Goal: Task Accomplishment & Management: Complete application form

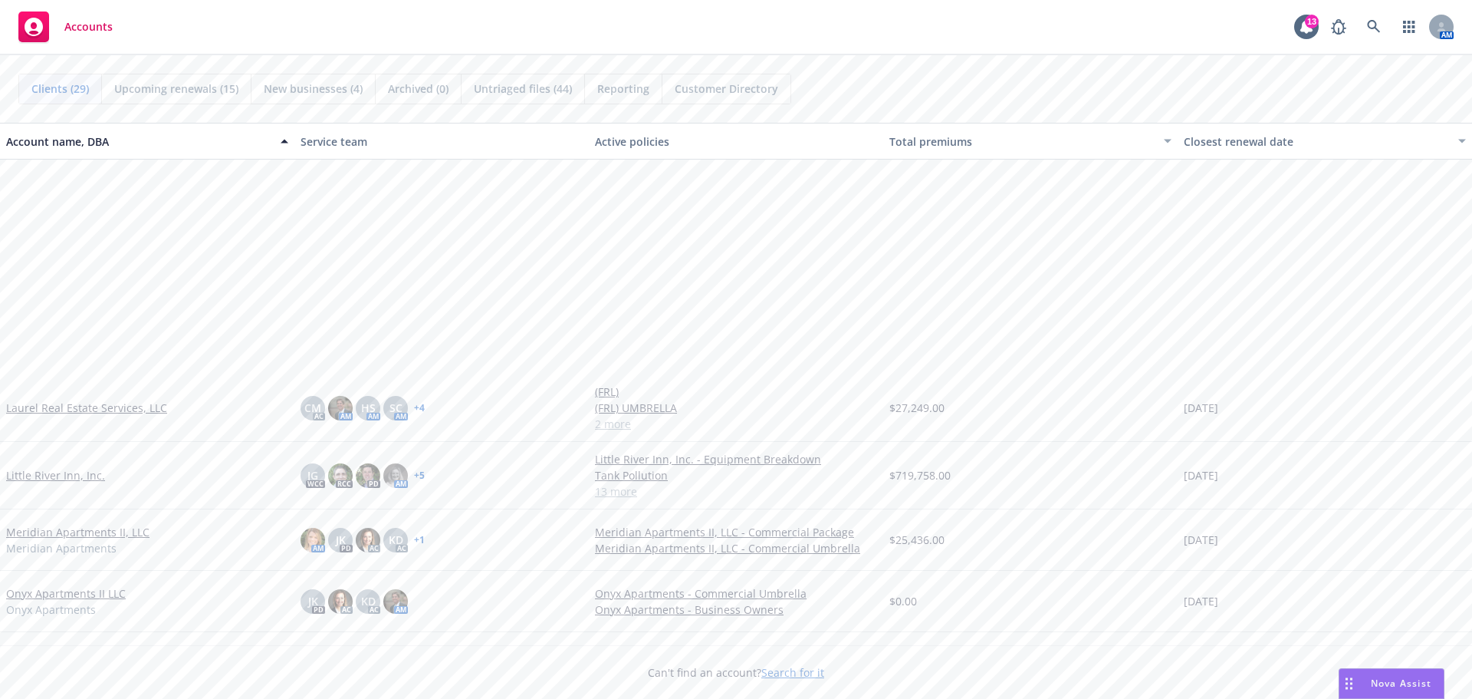
scroll to position [1150, 0]
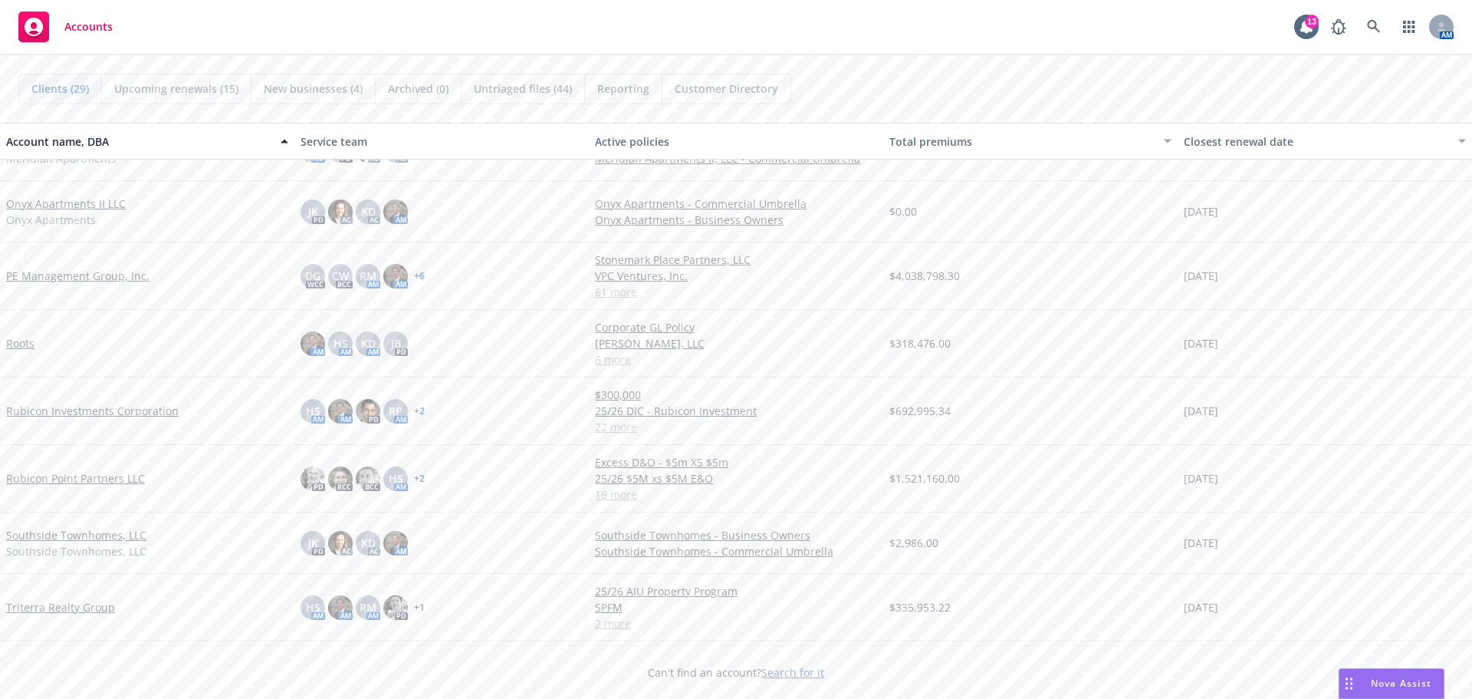
click at [14, 340] on link "Roots" at bounding box center [20, 343] width 28 height 16
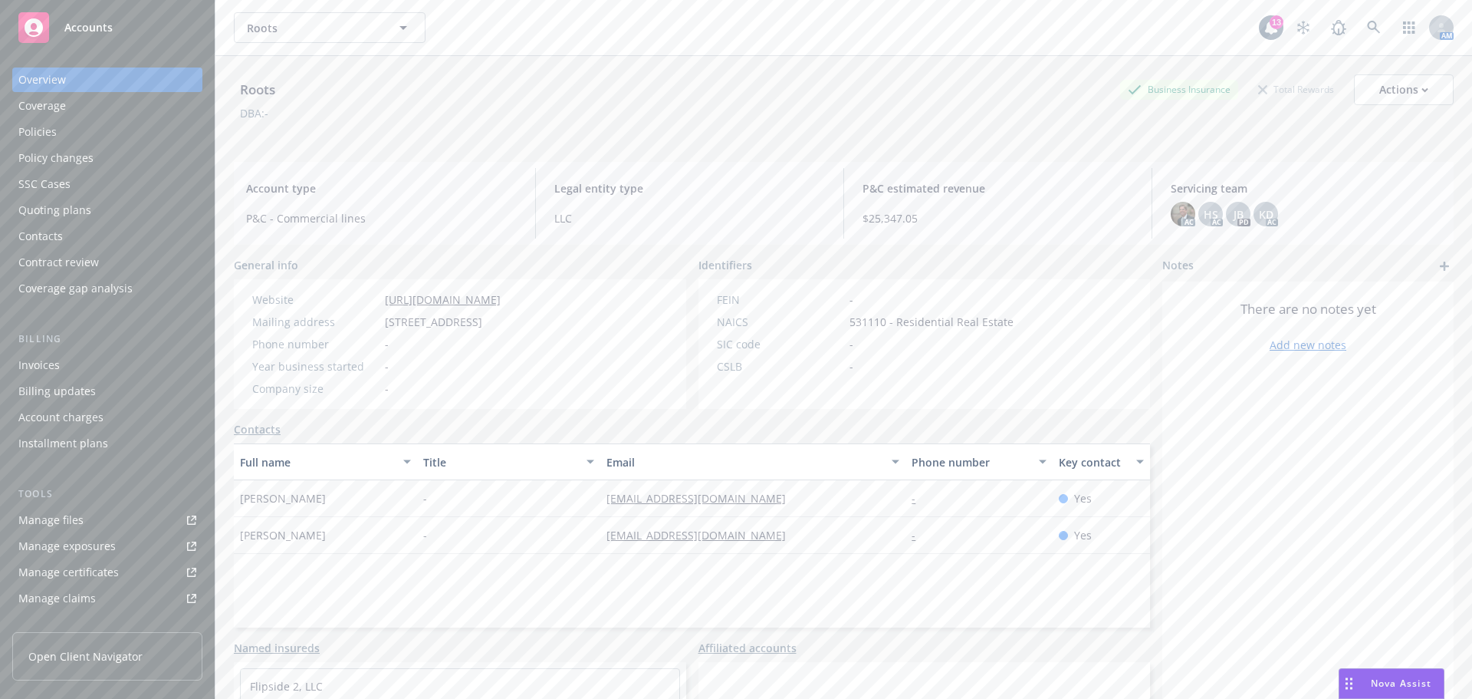
click at [90, 31] on span "Accounts" at bounding box center [88, 27] width 48 height 12
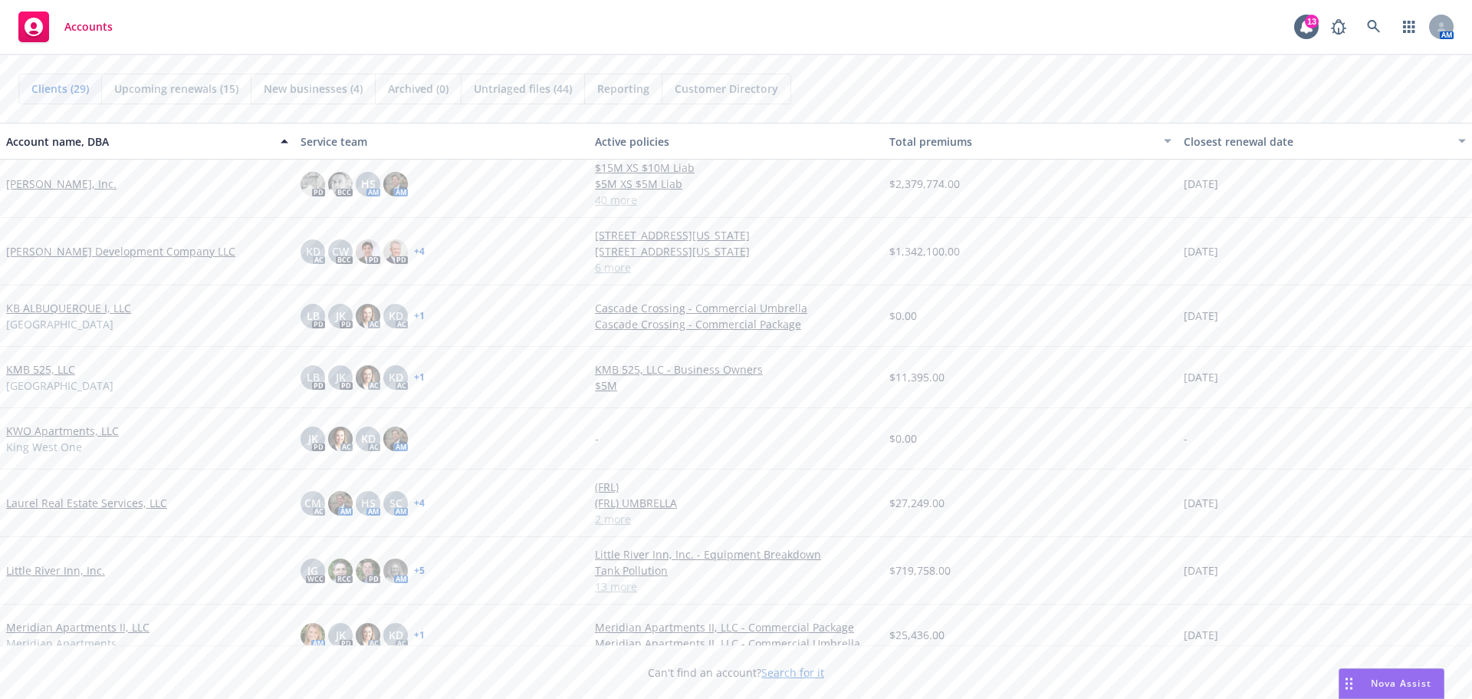
scroll to position [920, 0]
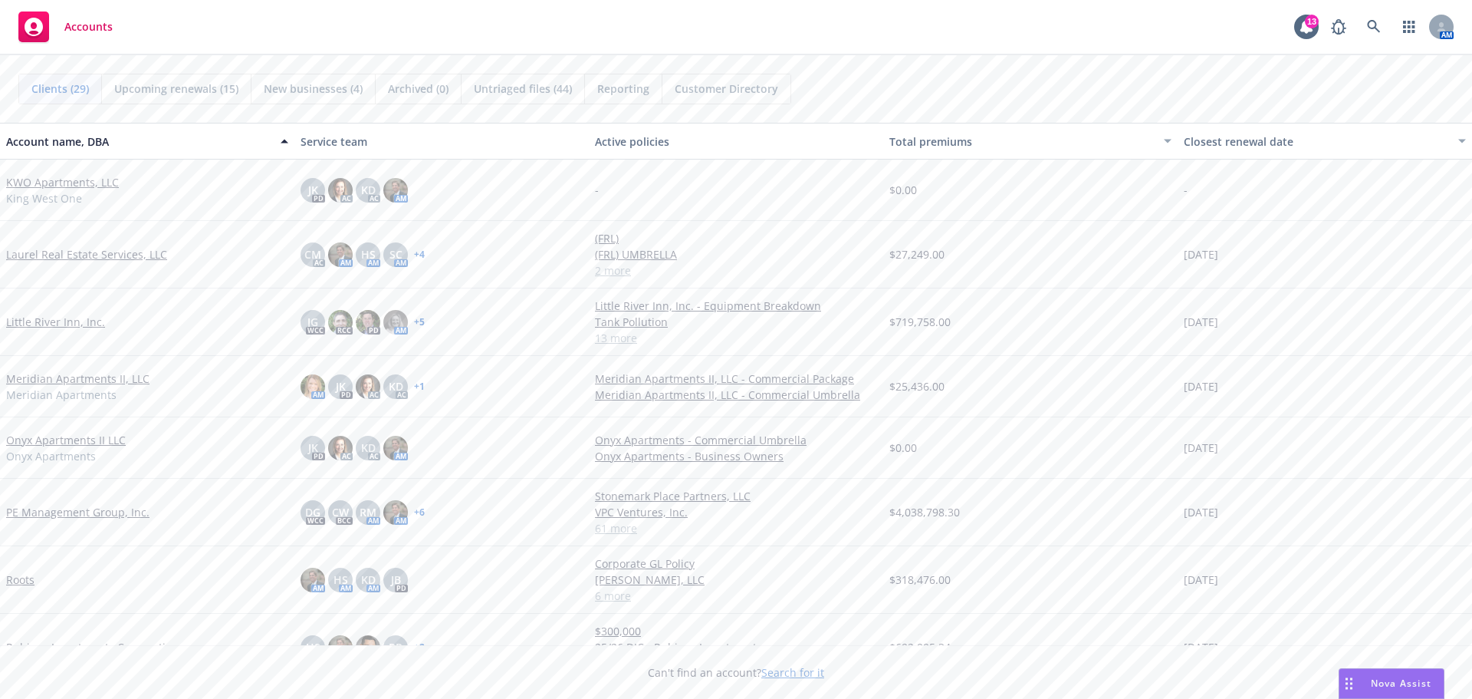
click at [114, 517] on link "PE Management Group, Inc." at bounding box center [77, 512] width 143 height 16
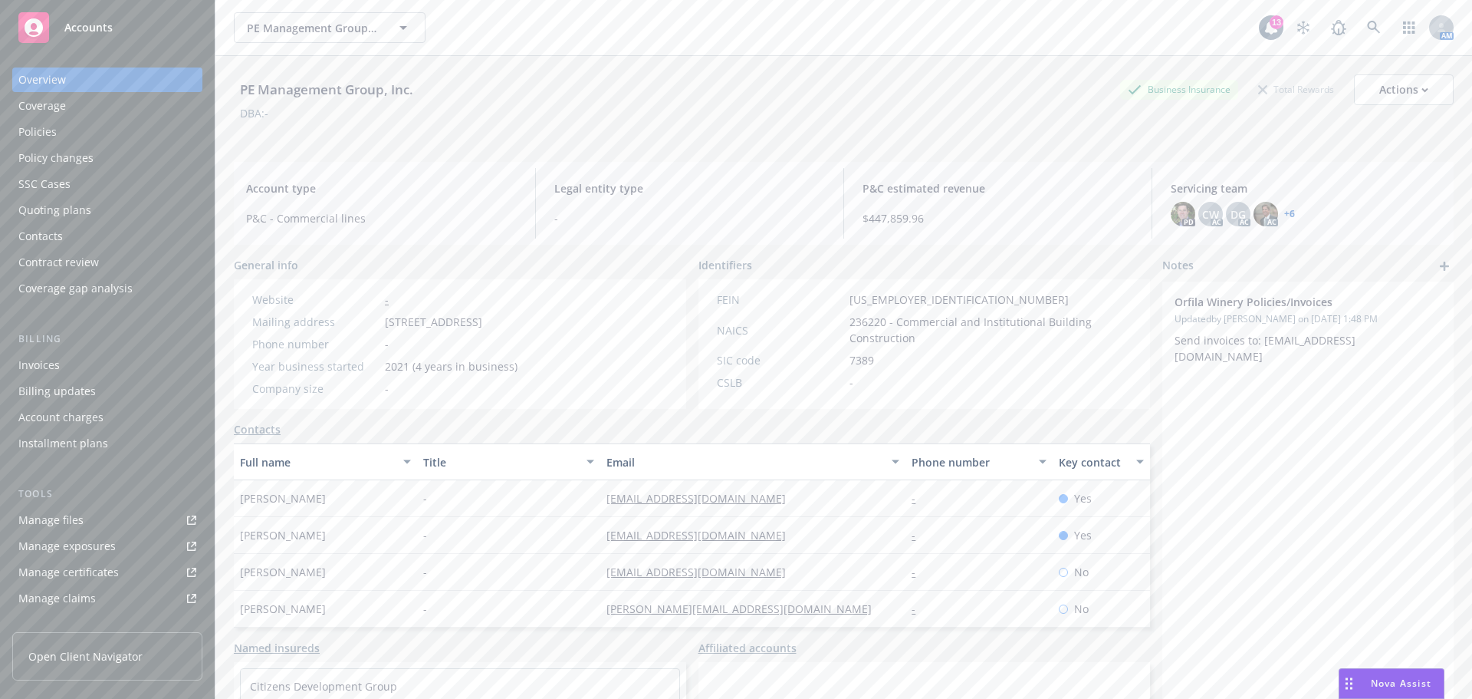
click at [110, 139] on div "Policies" at bounding box center [107, 132] width 178 height 25
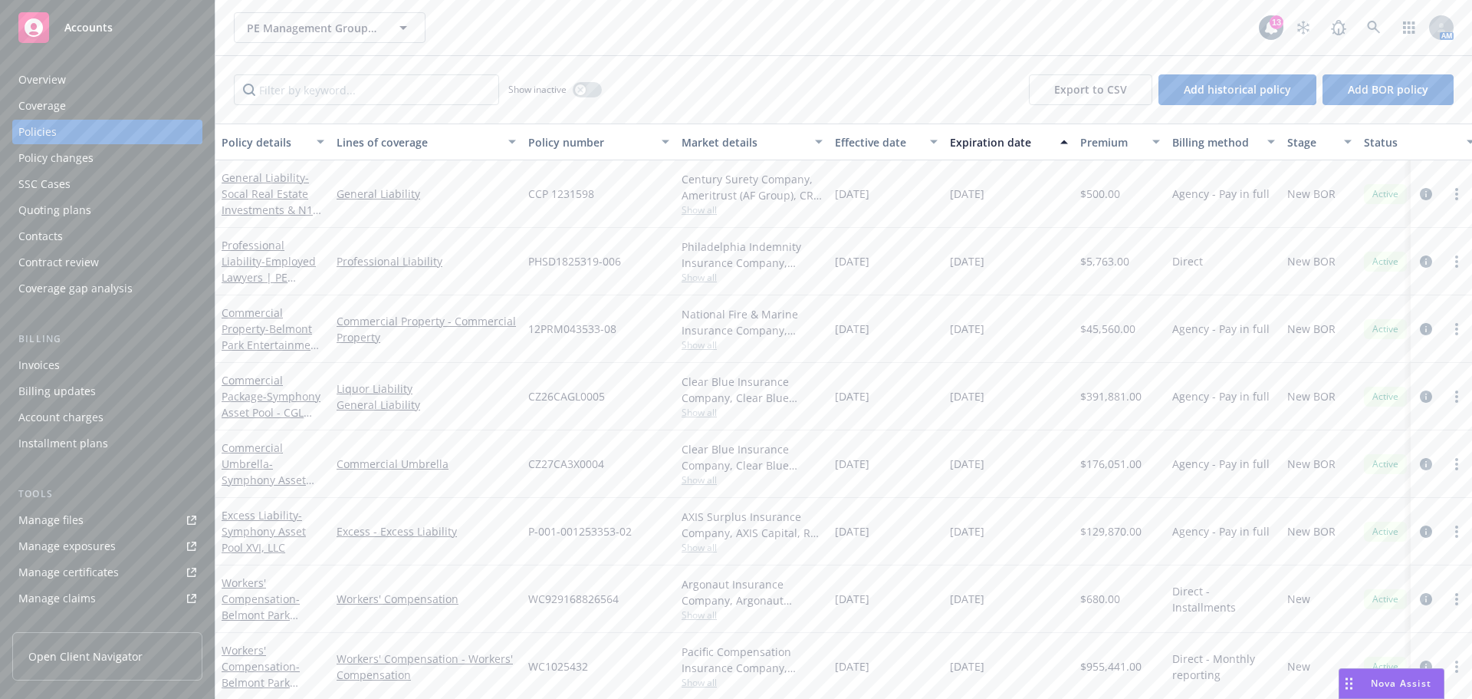
click at [58, 216] on div "Quoting plans" at bounding box center [54, 210] width 73 height 25
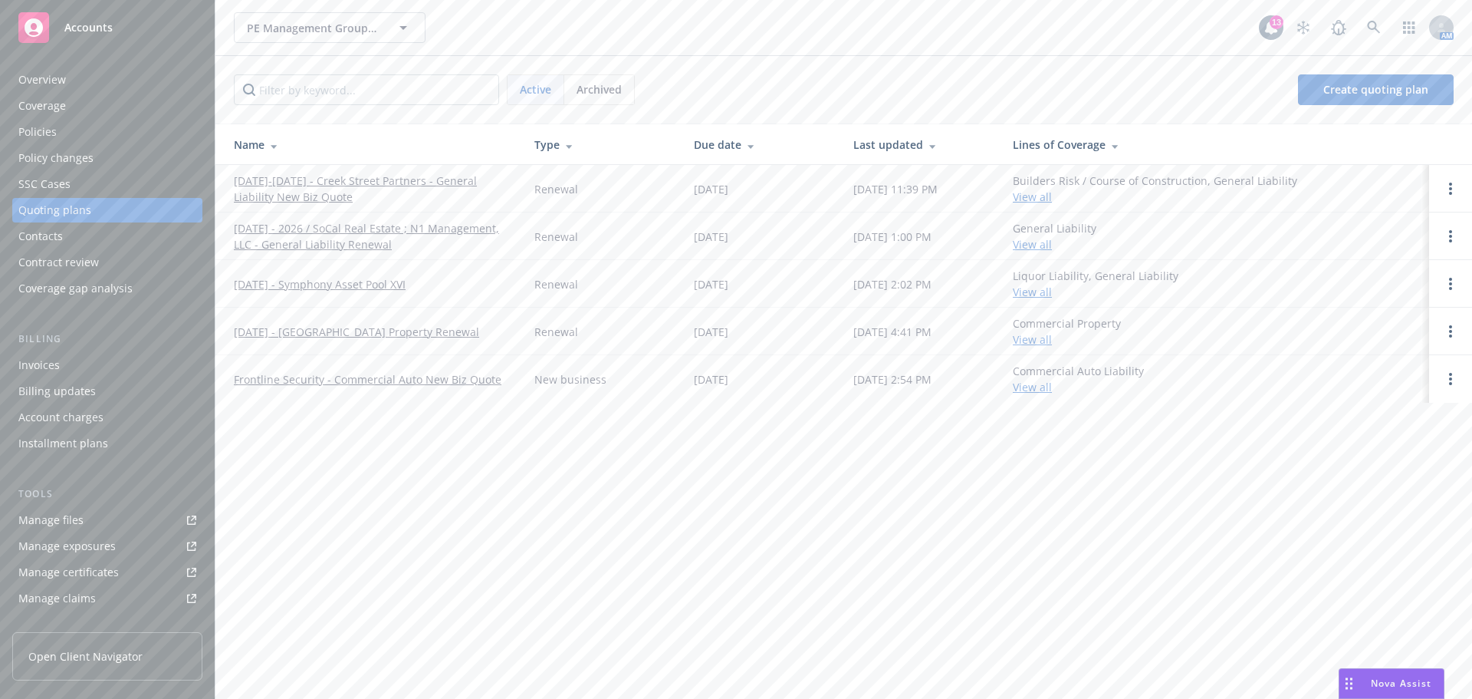
click at [286, 181] on link "[DATE]-[DATE] - Creek Street Partners - General Liability New Biz Quote" at bounding box center [372, 189] width 276 height 32
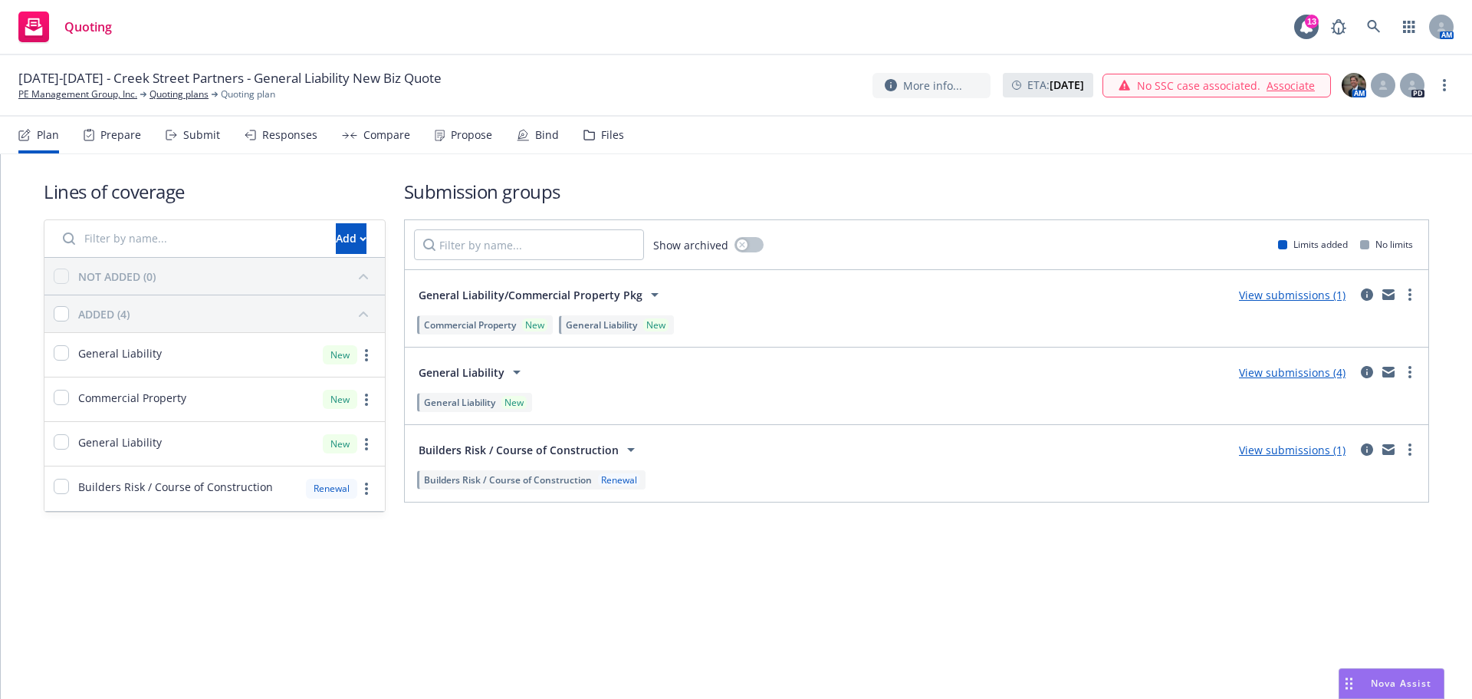
click at [470, 133] on div "Propose" at bounding box center [471, 135] width 41 height 12
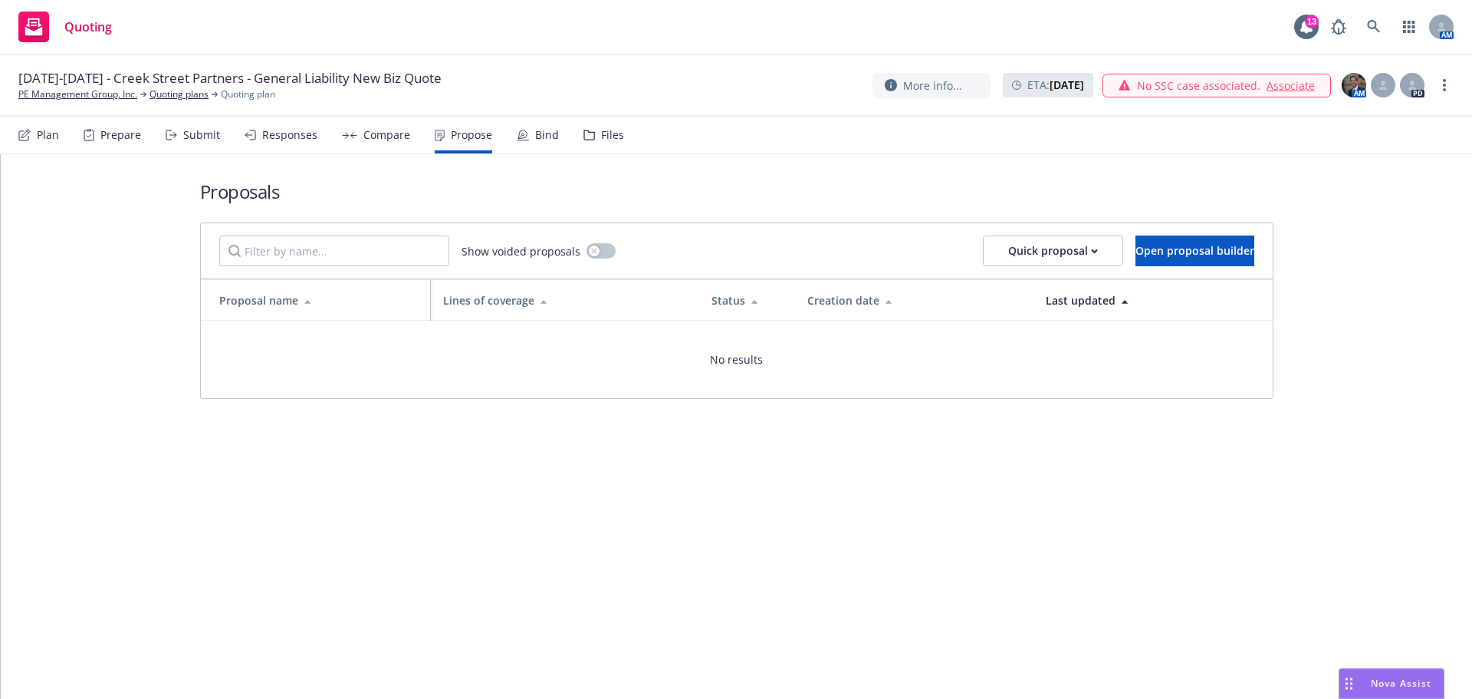
click at [301, 136] on div "Responses" at bounding box center [289, 135] width 55 height 12
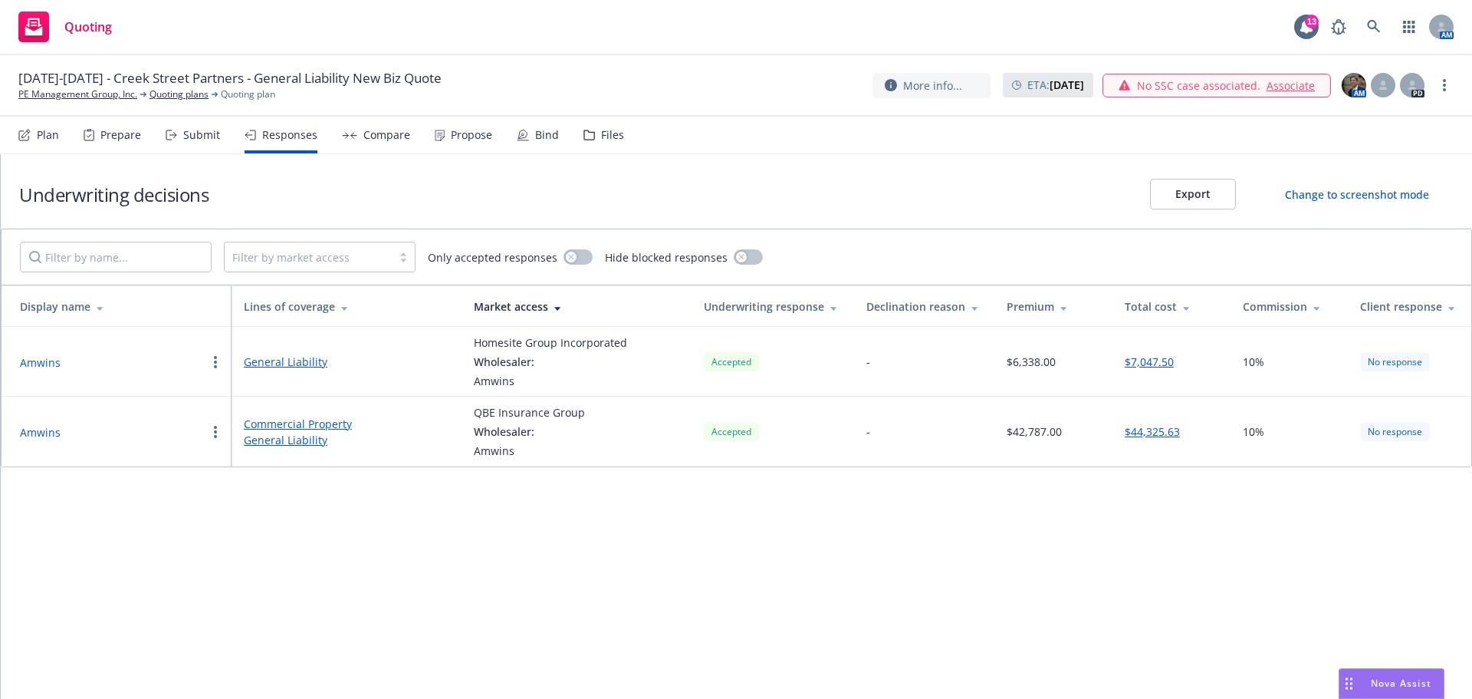
click at [454, 140] on div "Propose" at bounding box center [471, 135] width 41 height 12
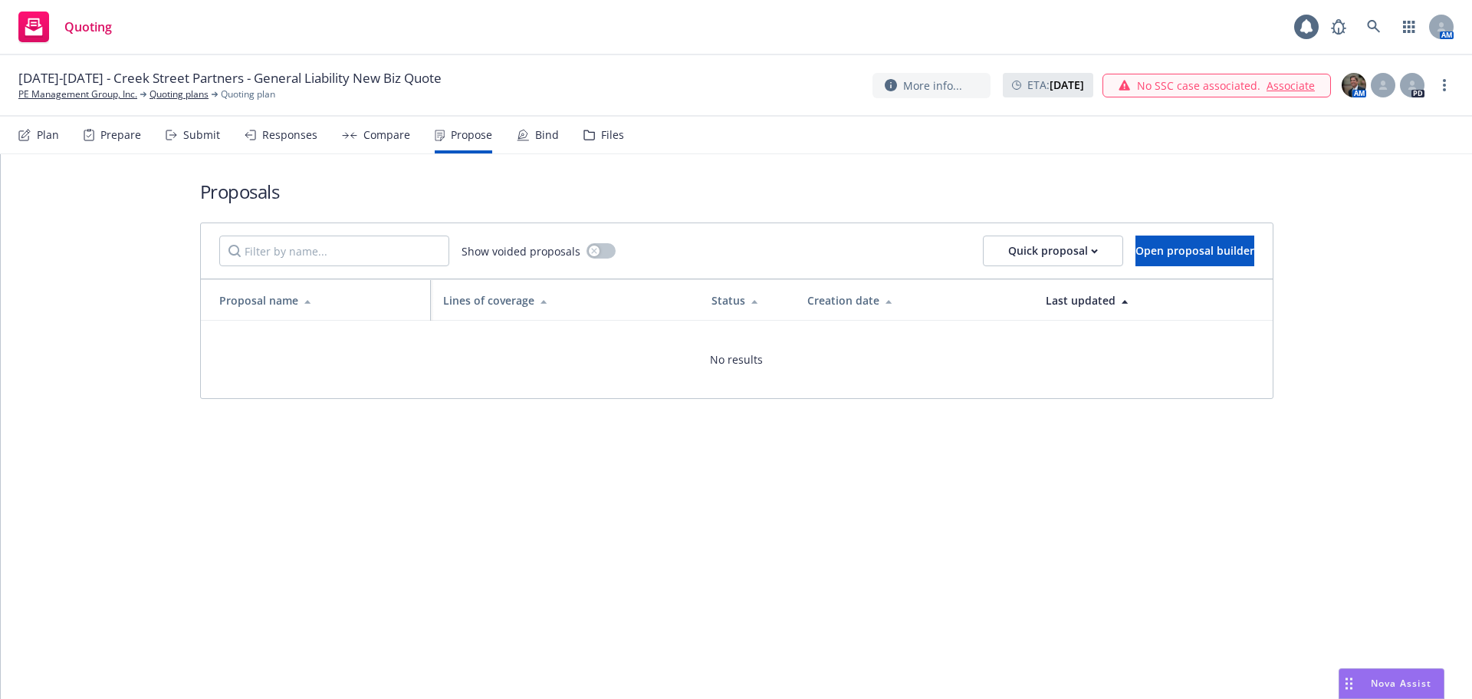
click at [464, 129] on div "Propose" at bounding box center [471, 135] width 41 height 12
click at [199, 131] on div "Submit" at bounding box center [201, 135] width 37 height 12
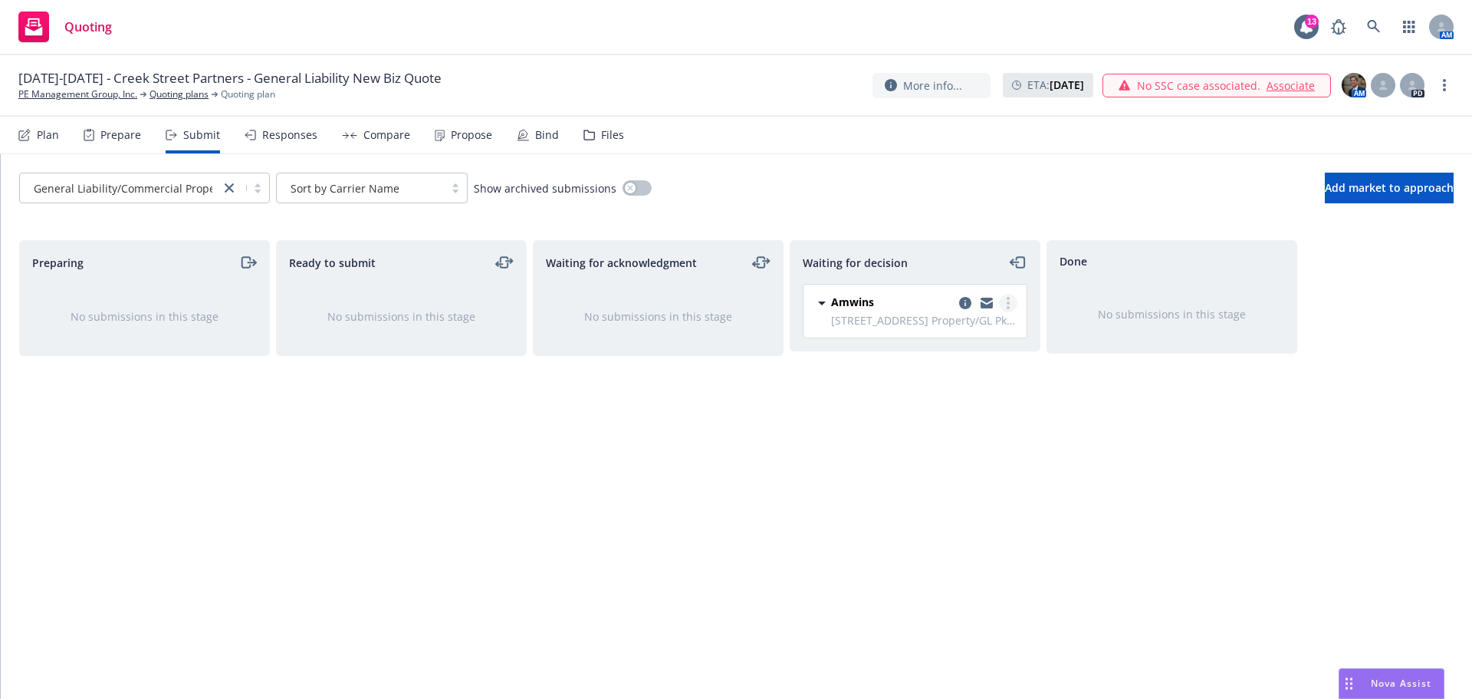
click at [1006, 301] on link "more" at bounding box center [1008, 303] width 18 height 18
click at [1110, 429] on div "Done No submissions in this stage" at bounding box center [1172, 453] width 251 height 426
click at [966, 302] on icon "copy logging email" at bounding box center [965, 303] width 12 height 12
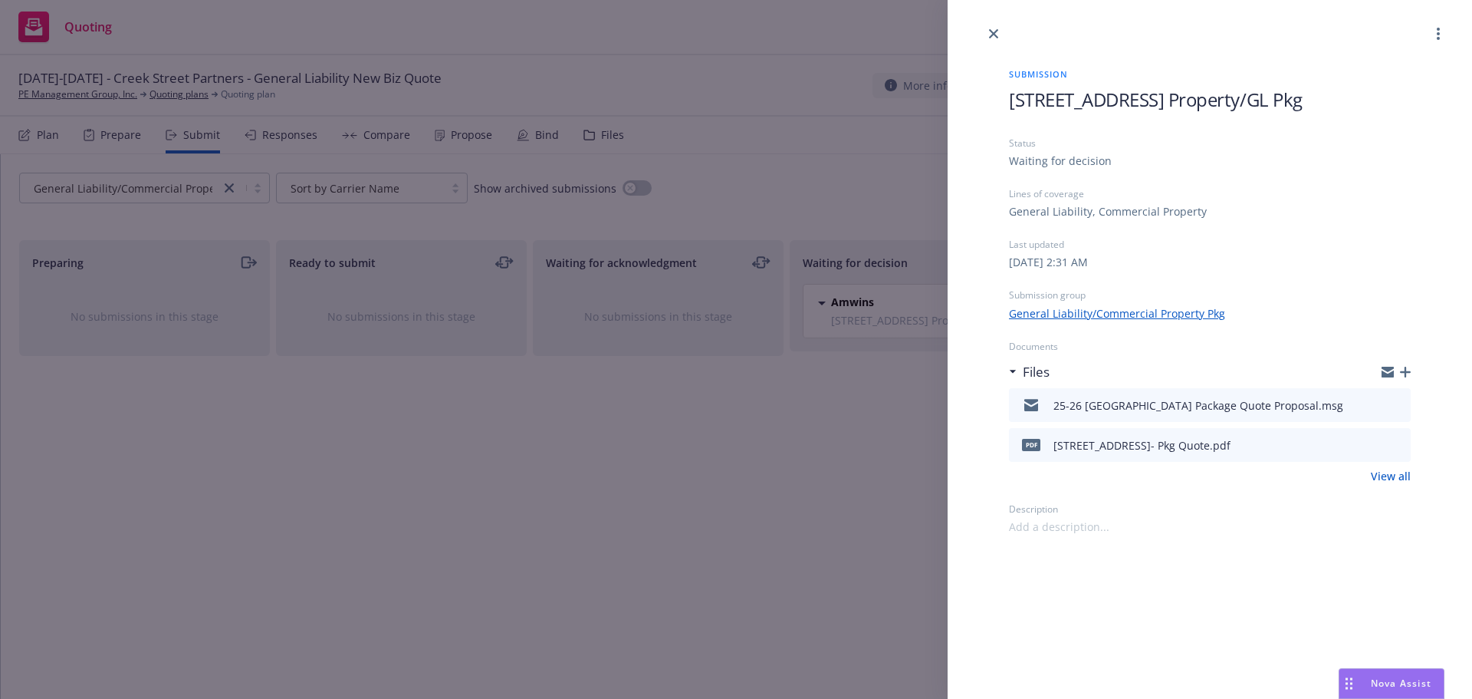
click at [1404, 369] on icon "button" at bounding box center [1405, 372] width 11 height 11
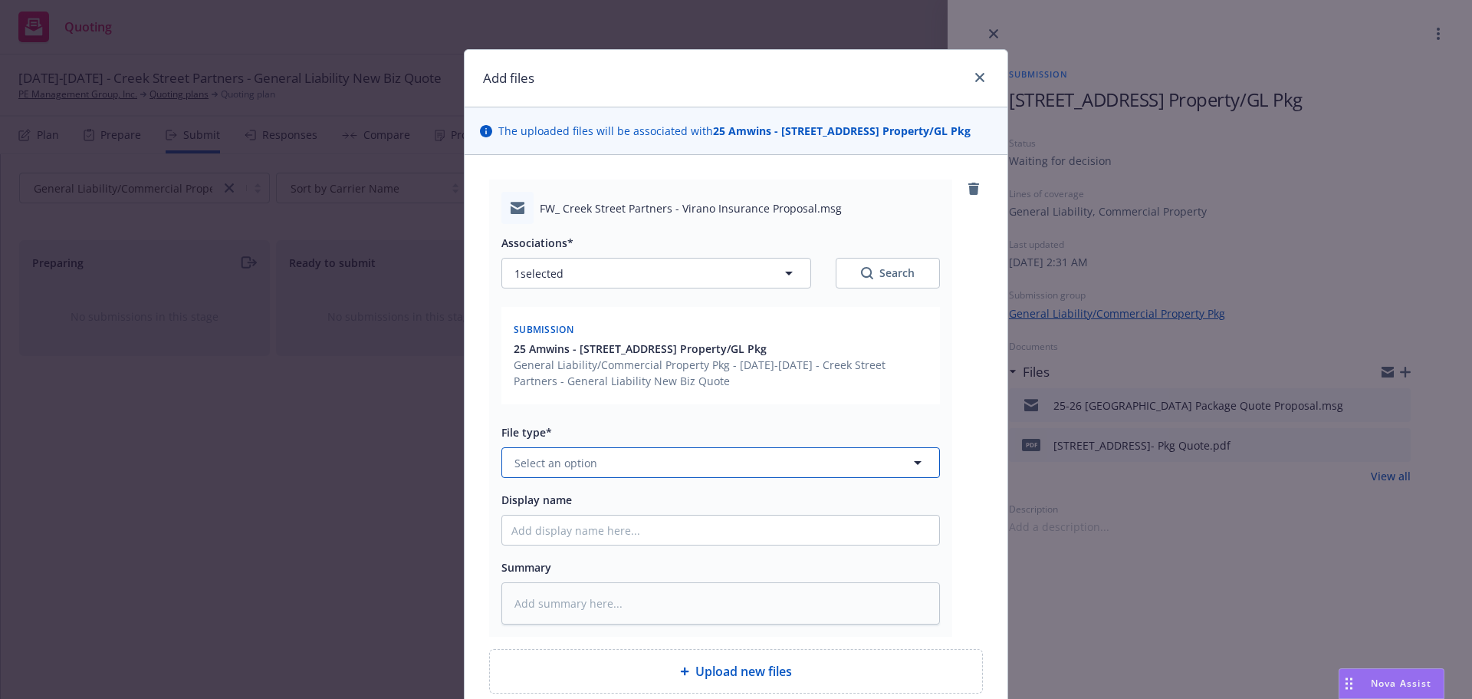
click at [914, 459] on icon "button" at bounding box center [918, 462] width 18 height 18
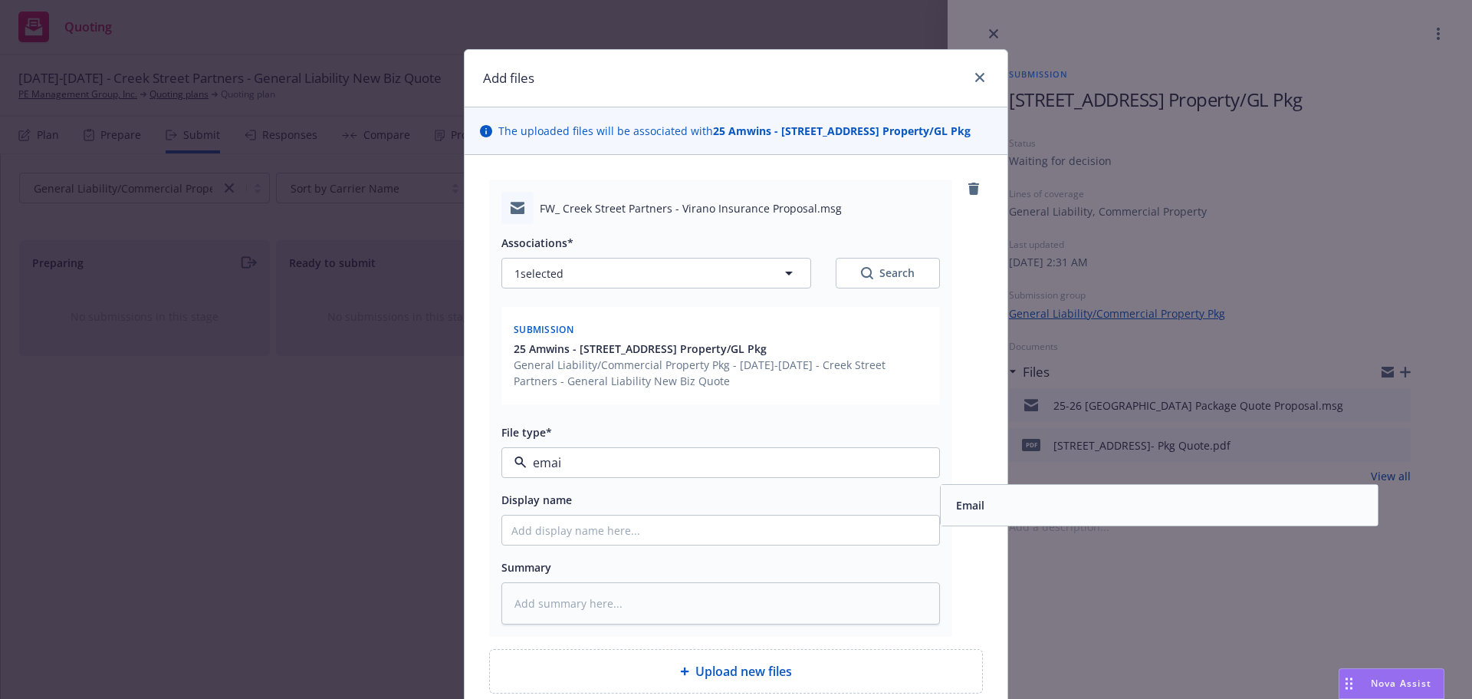
type input "email"
click at [971, 499] on span "Email" at bounding box center [970, 505] width 28 height 16
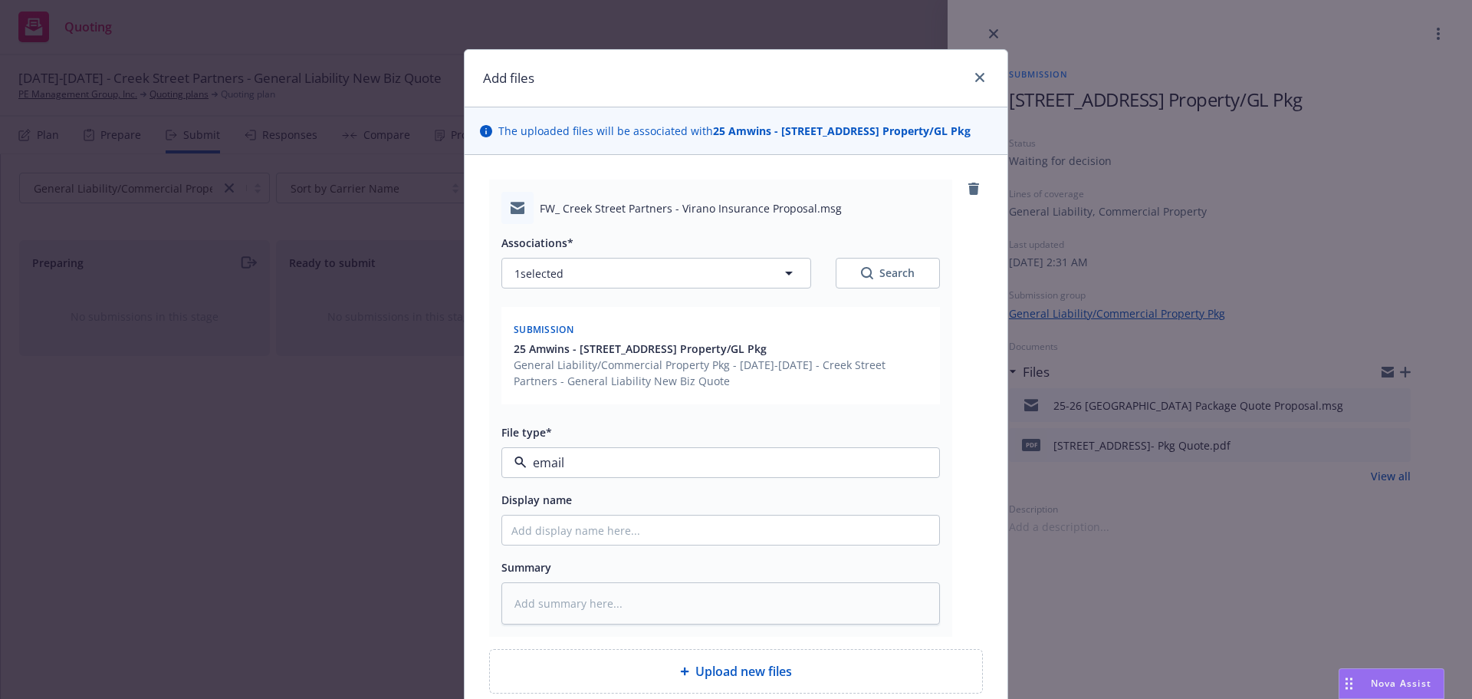
type textarea "x"
click at [627, 540] on input "Display name" at bounding box center [720, 529] width 437 height 29
type input "25-[GEOGRAPHIC_DATA] Package Quote"
type textarea "x"
type input "25-[GEOGRAPHIC_DATA] Package Quot"
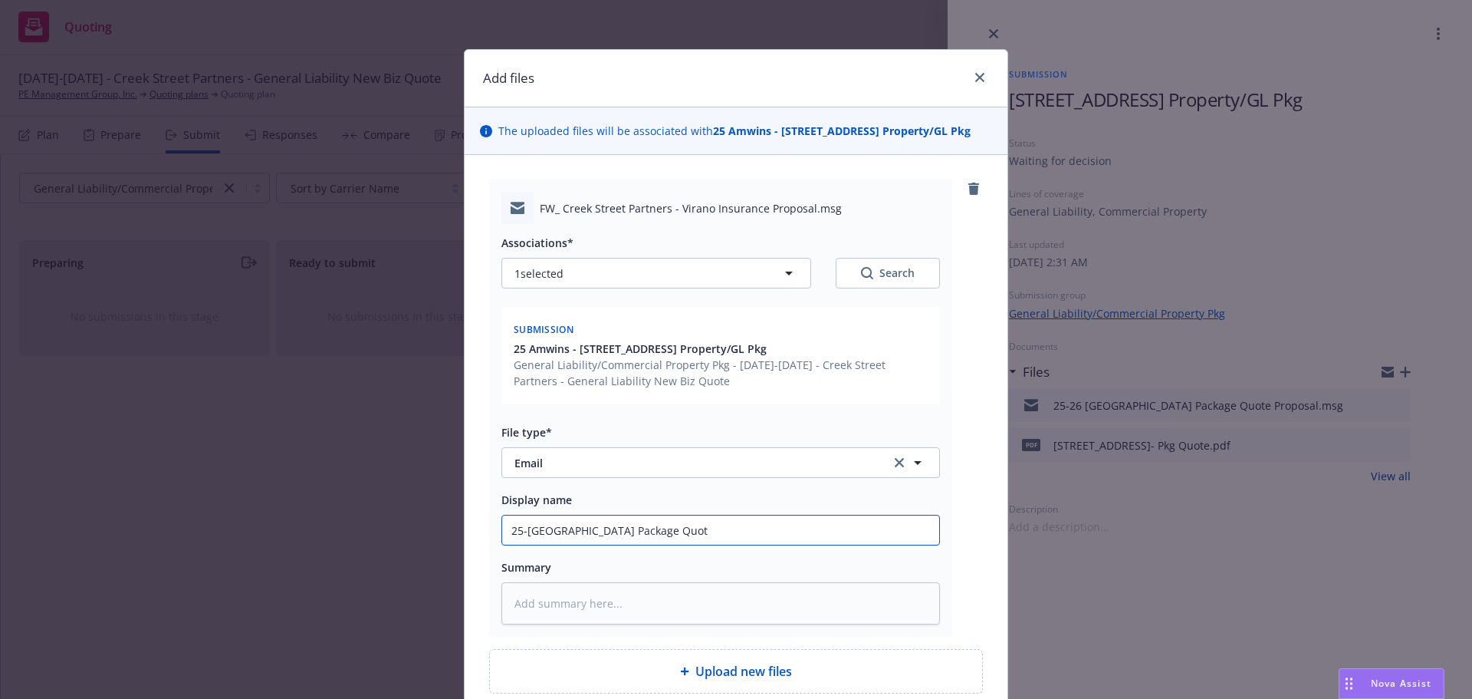
type textarea "x"
type input "25-26 [GEOGRAPHIC_DATA] Package Quo"
type textarea "x"
type input "25-[GEOGRAPHIC_DATA] Package Qu"
type textarea "x"
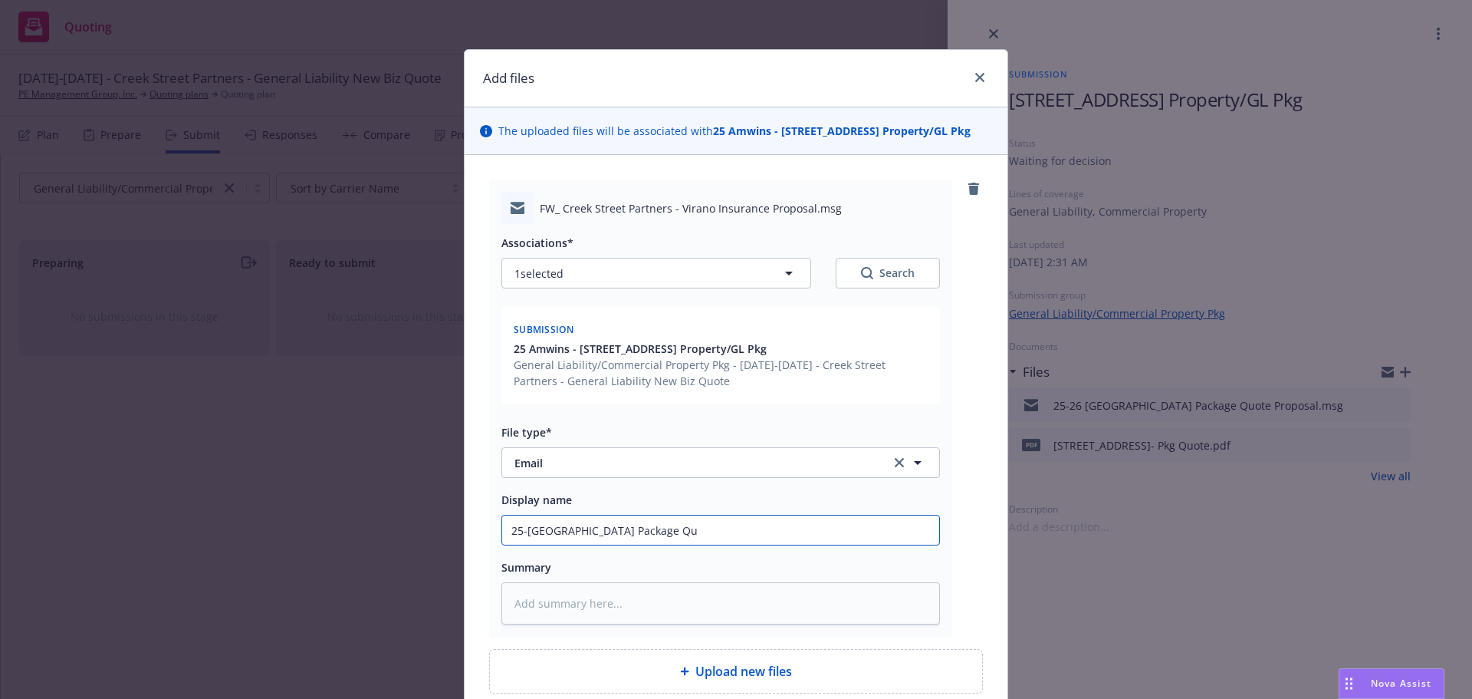
type input "25-[GEOGRAPHIC_DATA] Package Q"
type textarea "x"
type input "25-[GEOGRAPHIC_DATA] Package"
type textarea "x"
type input "[STREET_ADDRESS] Package P"
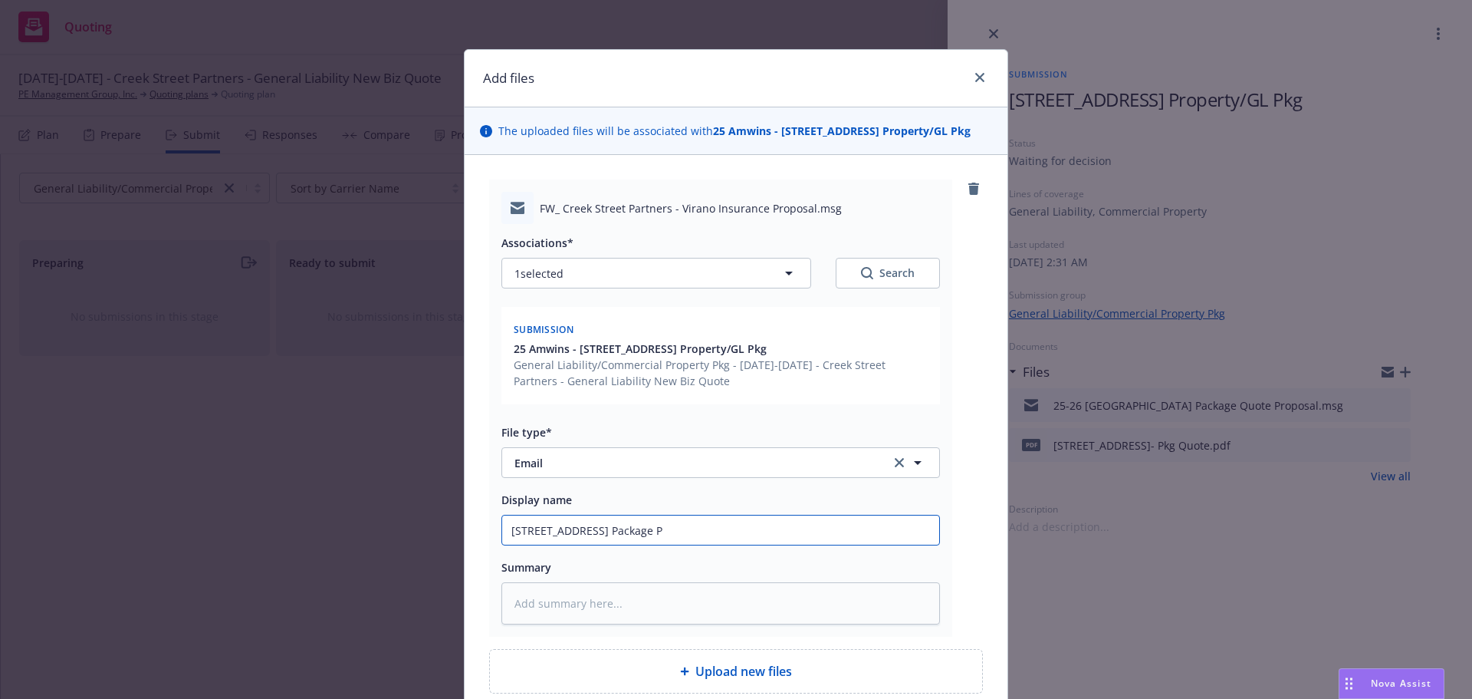
type textarea "x"
type input "25-[GEOGRAPHIC_DATA] Package Pr"
type textarea "x"
type input "25-[GEOGRAPHIC_DATA] Package Pro"
type textarea "x"
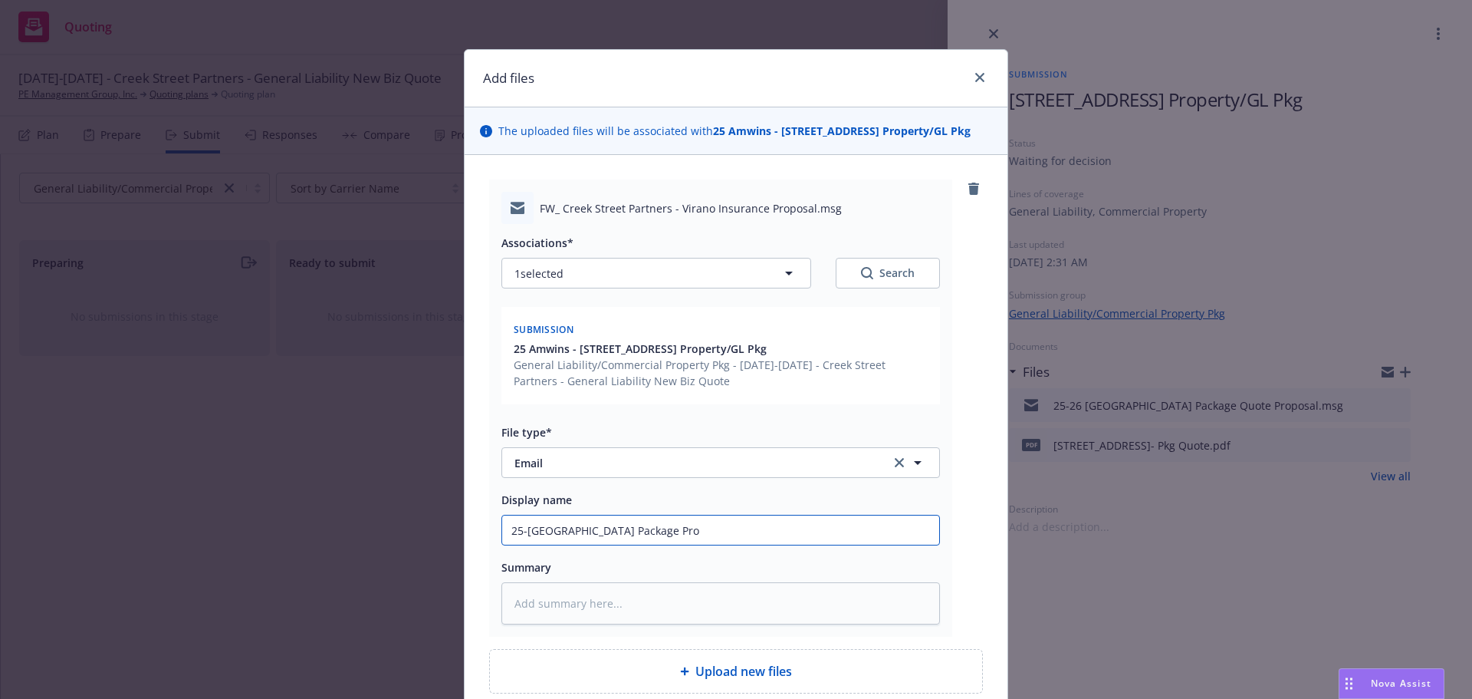
type input "25-[GEOGRAPHIC_DATA] Package Prop"
type textarea "x"
type input "25-[GEOGRAPHIC_DATA] Package Propo"
type textarea "x"
type input "25-[GEOGRAPHIC_DATA] Package Propos"
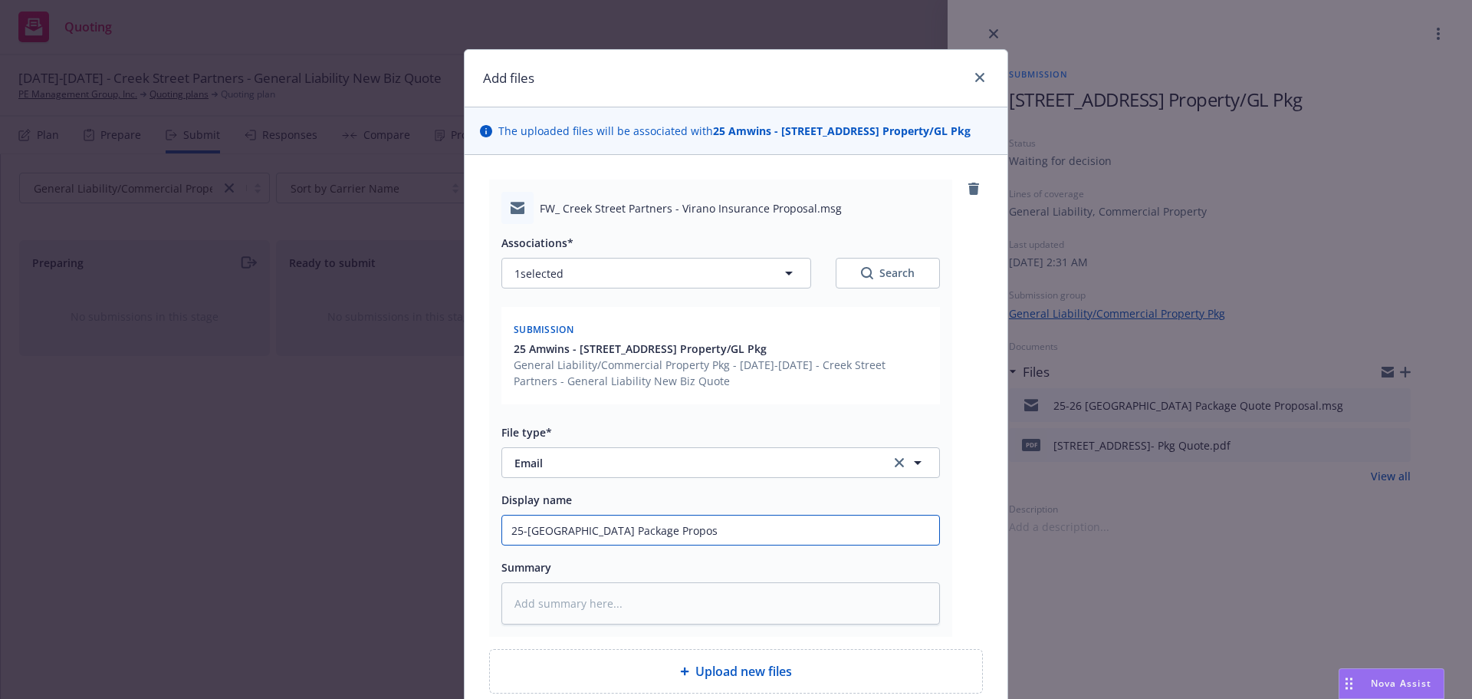
type textarea "x"
type input "25-[GEOGRAPHIC_DATA] Package Proposa"
type textarea "x"
type input "25-[GEOGRAPHIC_DATA] Package Proposal"
click at [551, 597] on textarea at bounding box center [721, 603] width 439 height 42
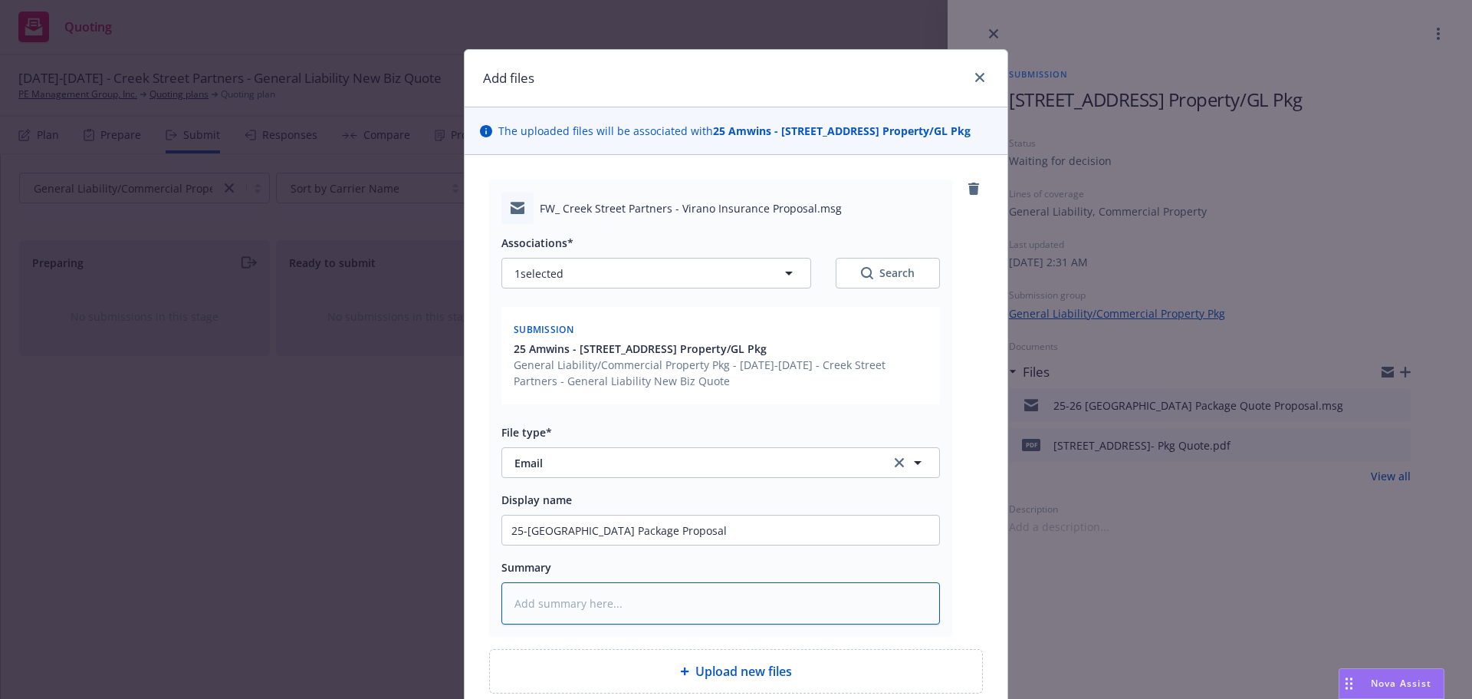
type textarea "x"
type textarea "E"
type textarea "x"
type textarea "Em"
type textarea "x"
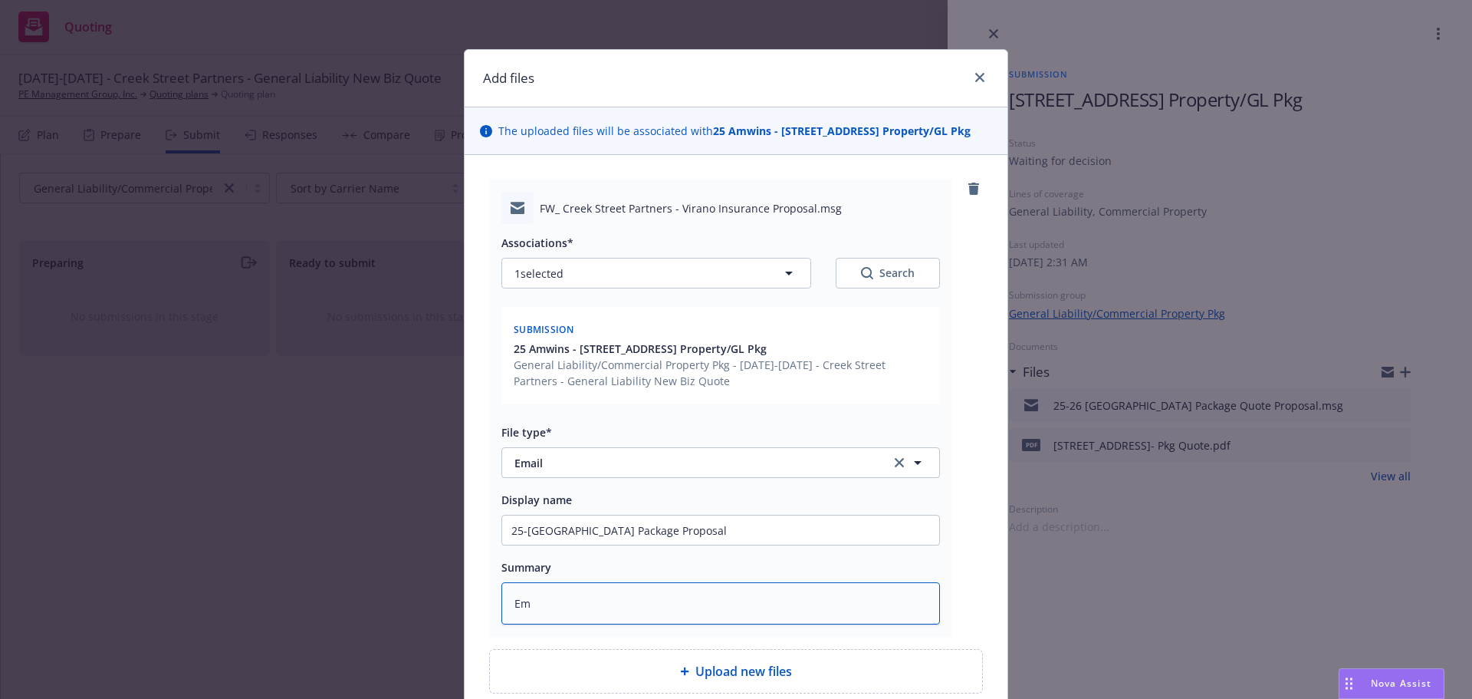
type textarea "Ema"
type textarea "x"
type textarea "Emai"
type textarea "x"
type textarea "Email"
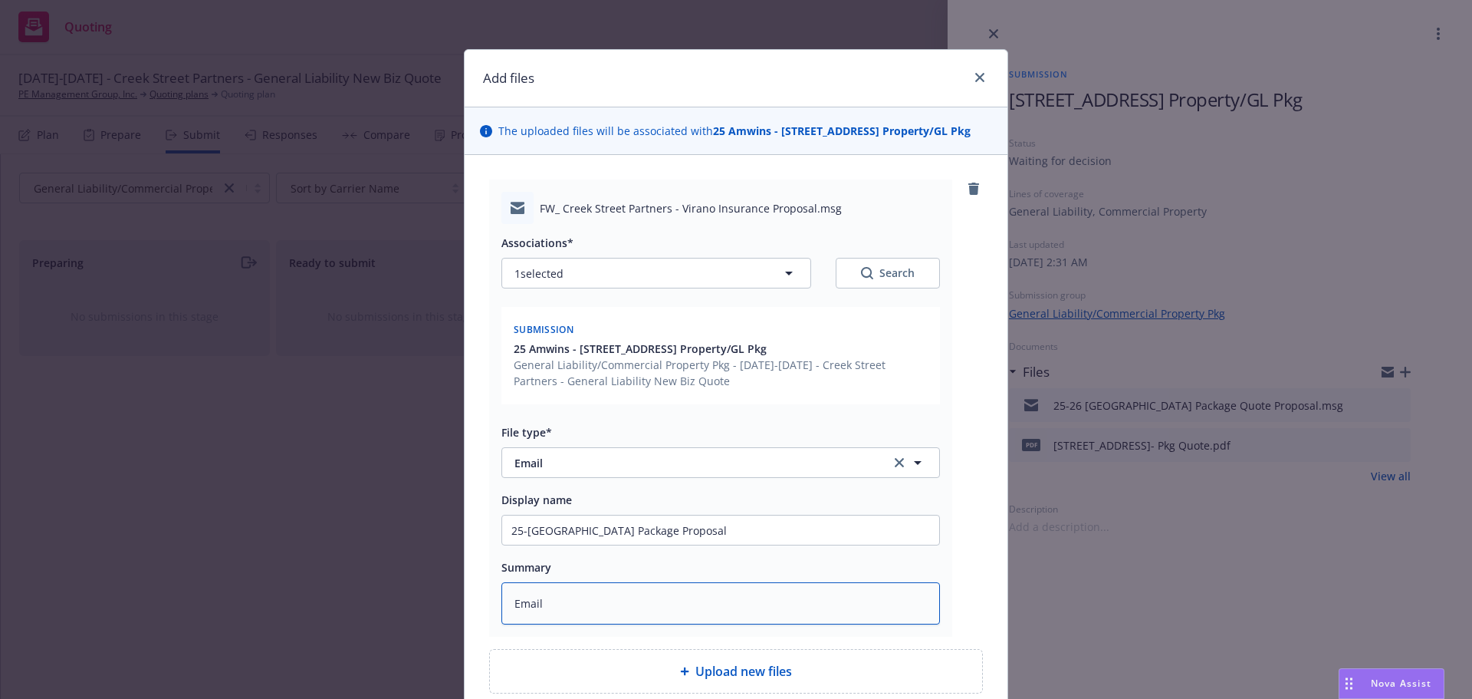
type textarea "x"
type textarea "Email"
type textarea "x"
type textarea "Email a"
type textarea "x"
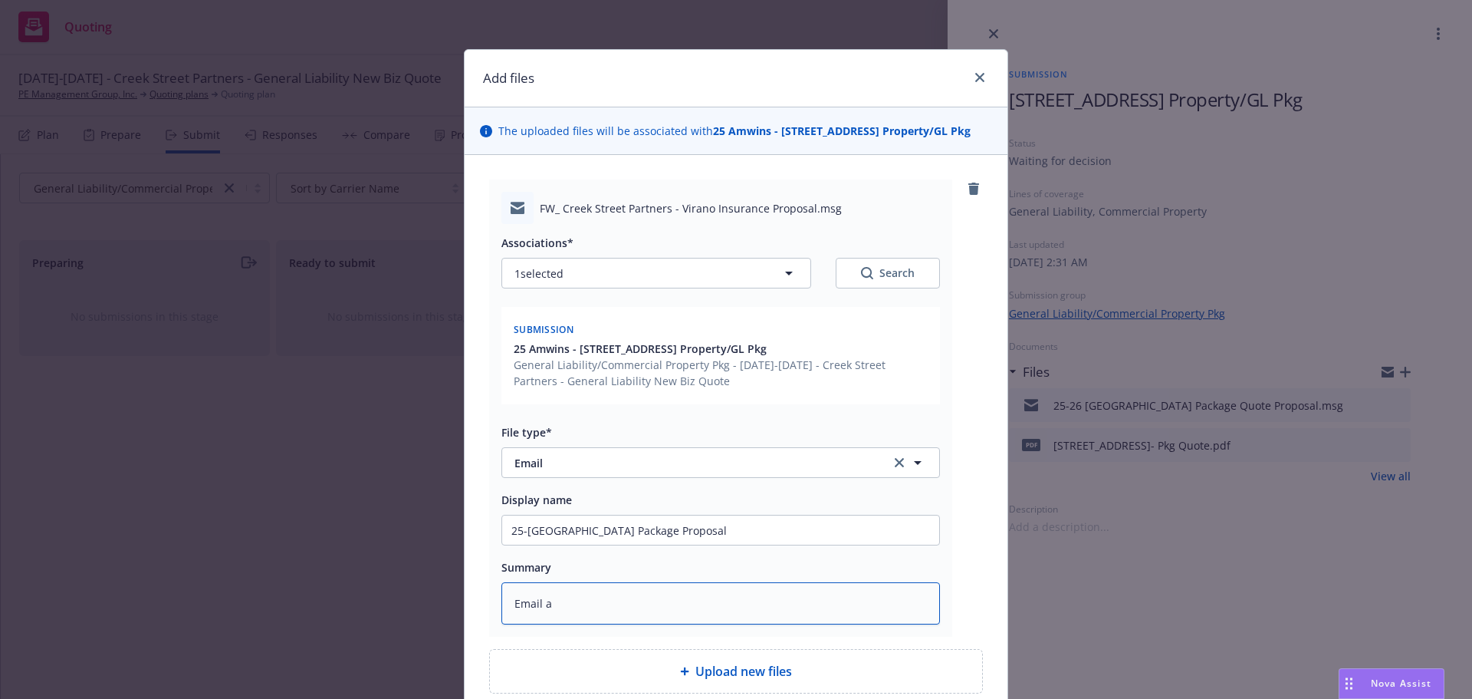
type textarea "Email ad"
type textarea "x"
type textarea "Email adv"
type textarea "x"
type textarea "Email advi"
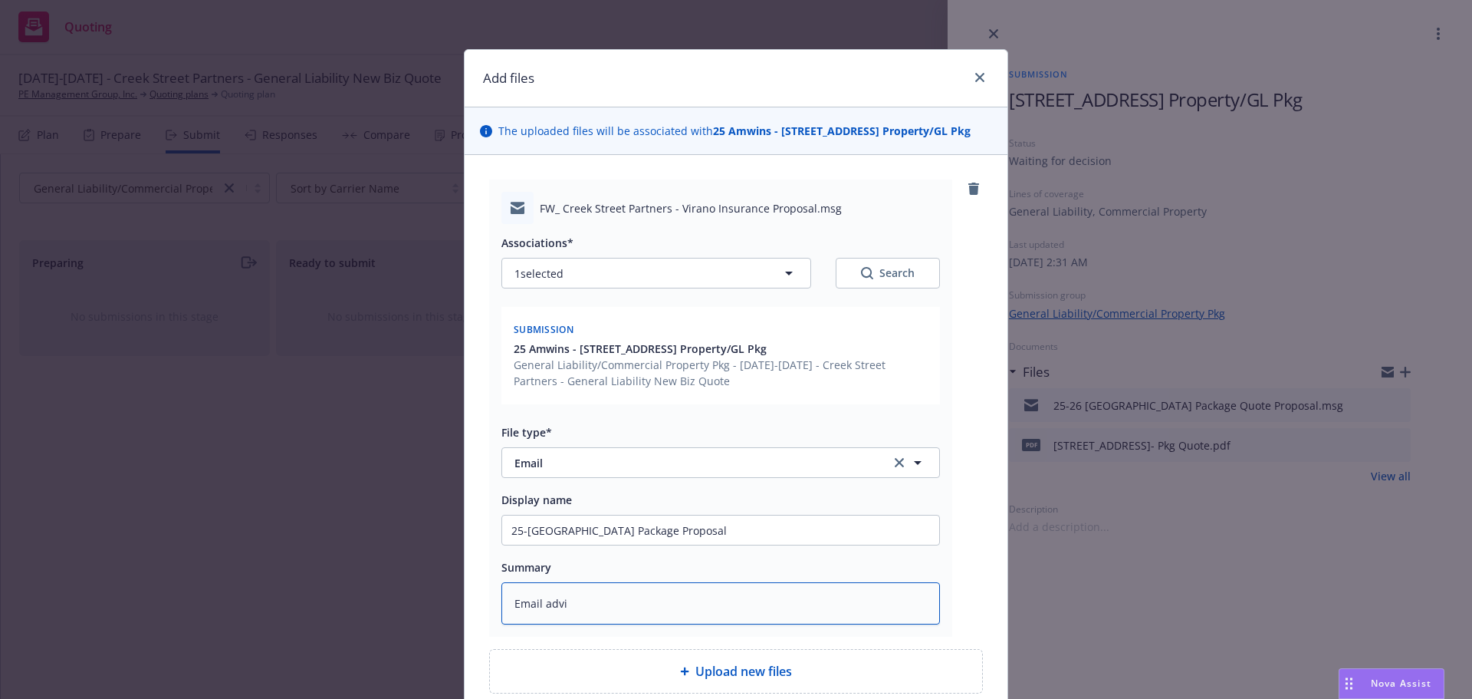
type textarea "x"
type textarea "Email advis"
type textarea "x"
type textarea "Email advisi"
type textarea "x"
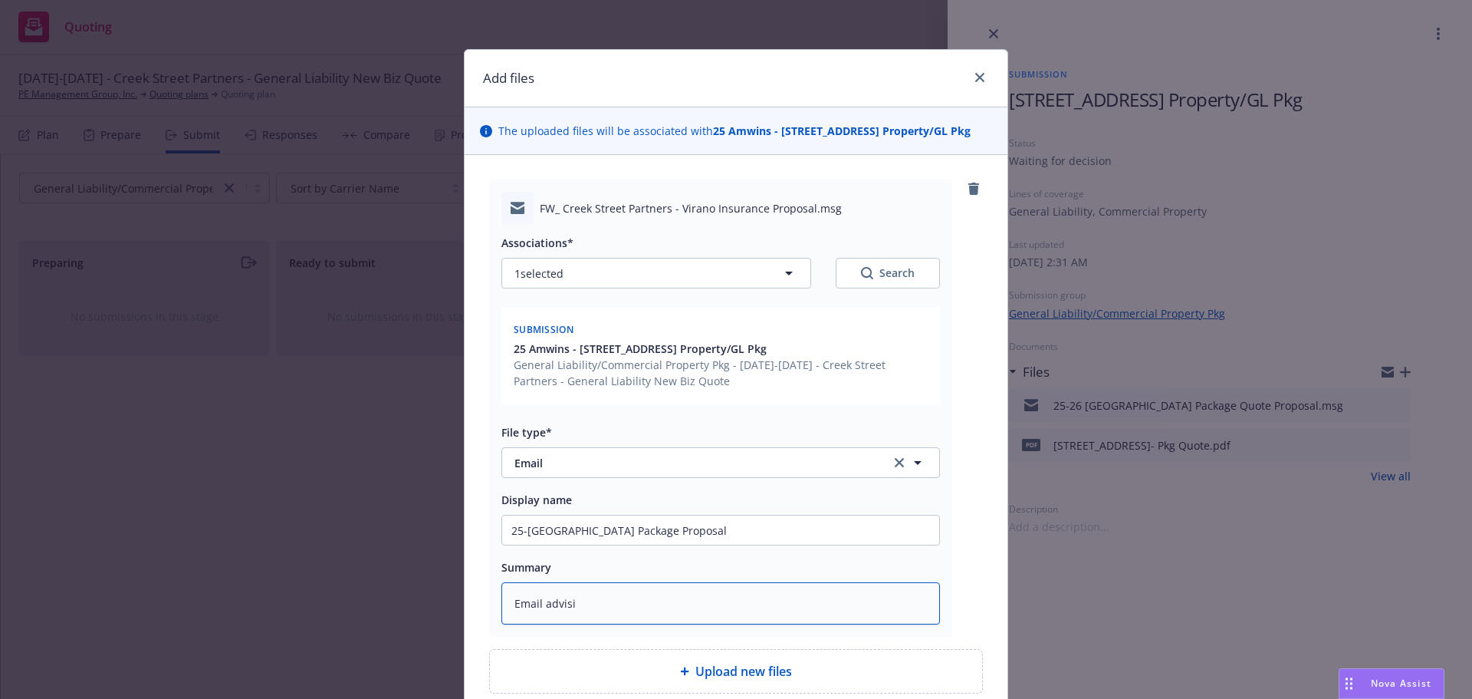
type textarea "Email advisin"
type textarea "x"
type textarea "Email advising"
type textarea "x"
type textarea "Email advising"
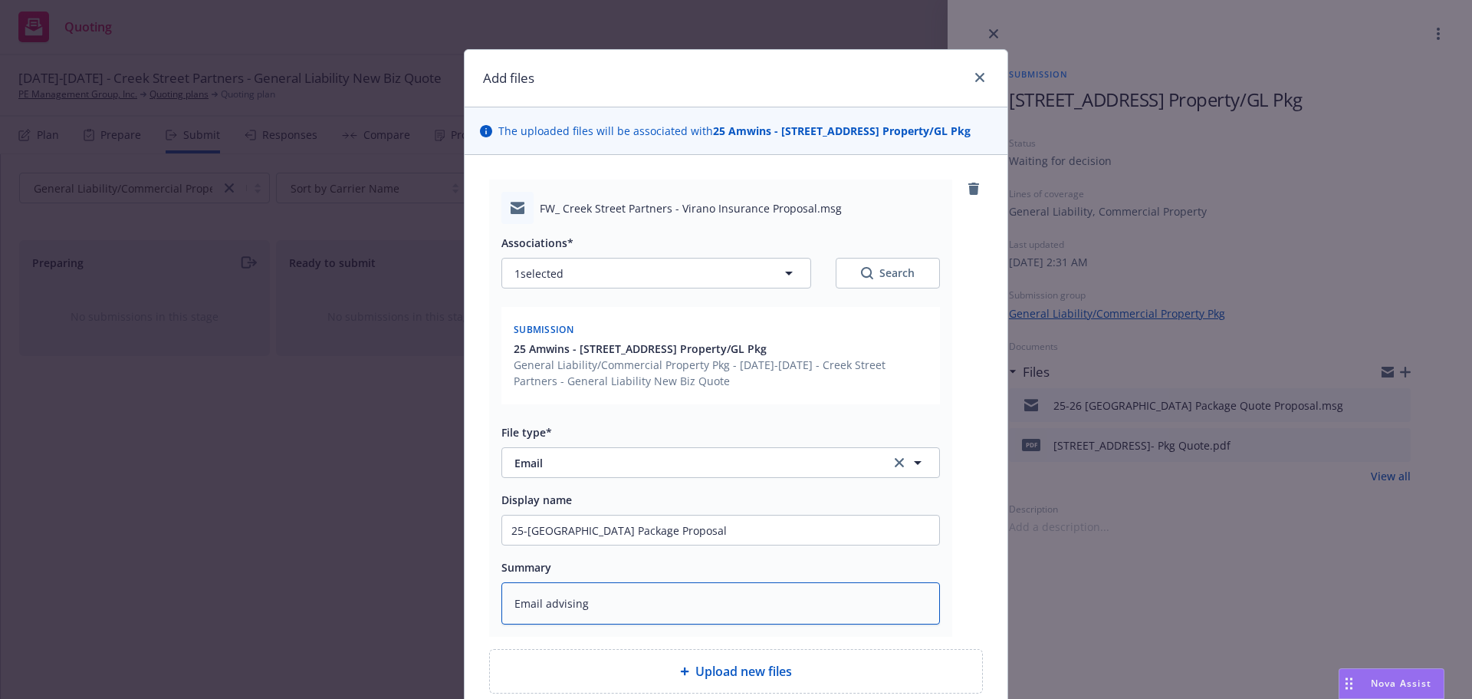
type textarea "x"
type textarea "Email advising t"
type textarea "x"
type textarea "Email advising th"
type textarea "x"
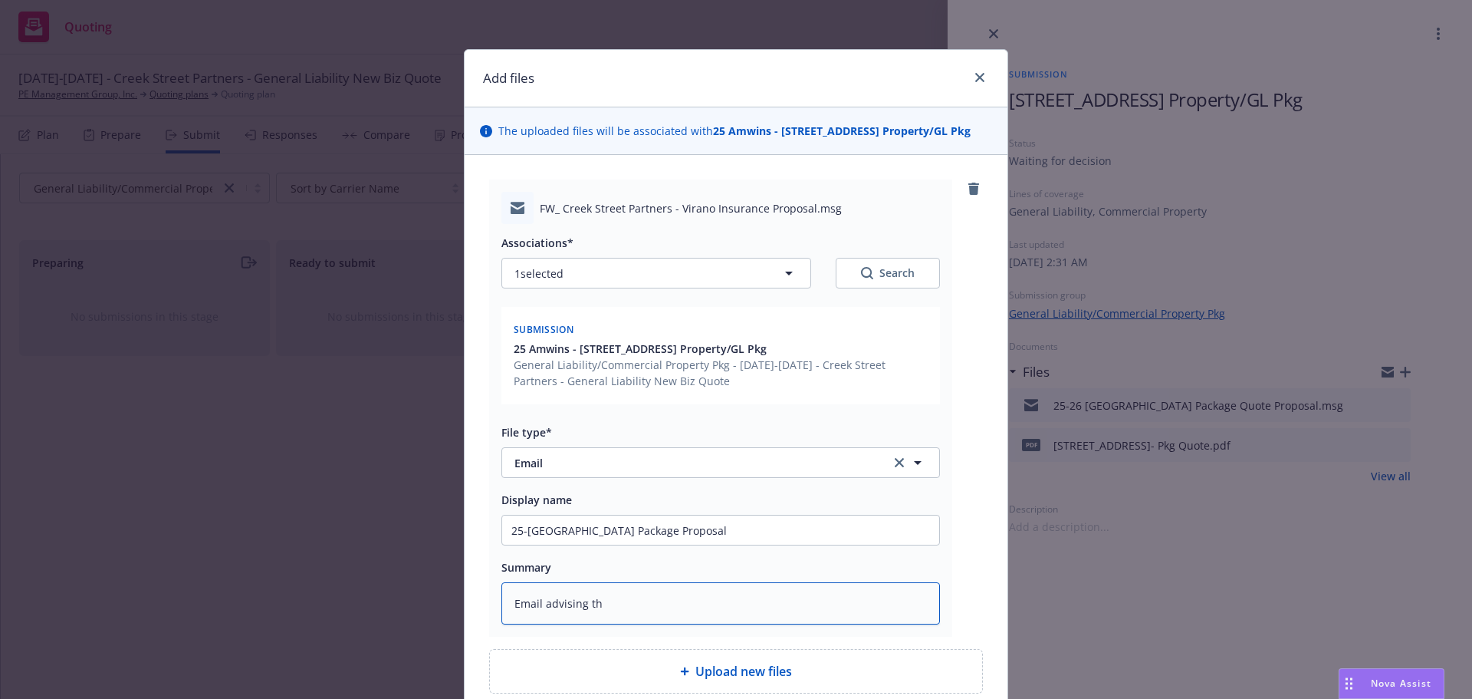
type textarea "Email advising the"
type textarea "x"
type textarea "Email advising the"
type textarea "x"
type textarea "Email advising the r"
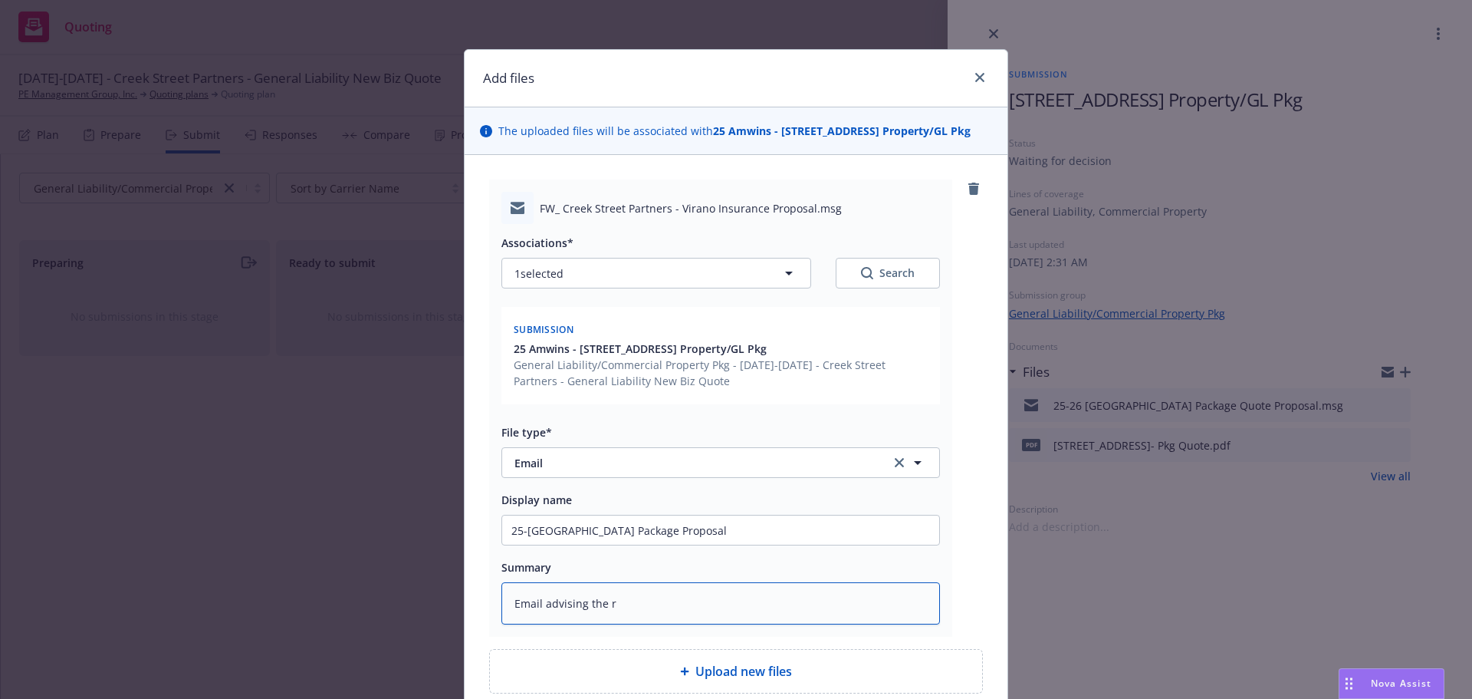
type textarea "x"
type textarea "Email advising the re"
type textarea "x"
type textarea "Email advising the rem"
type textarea "x"
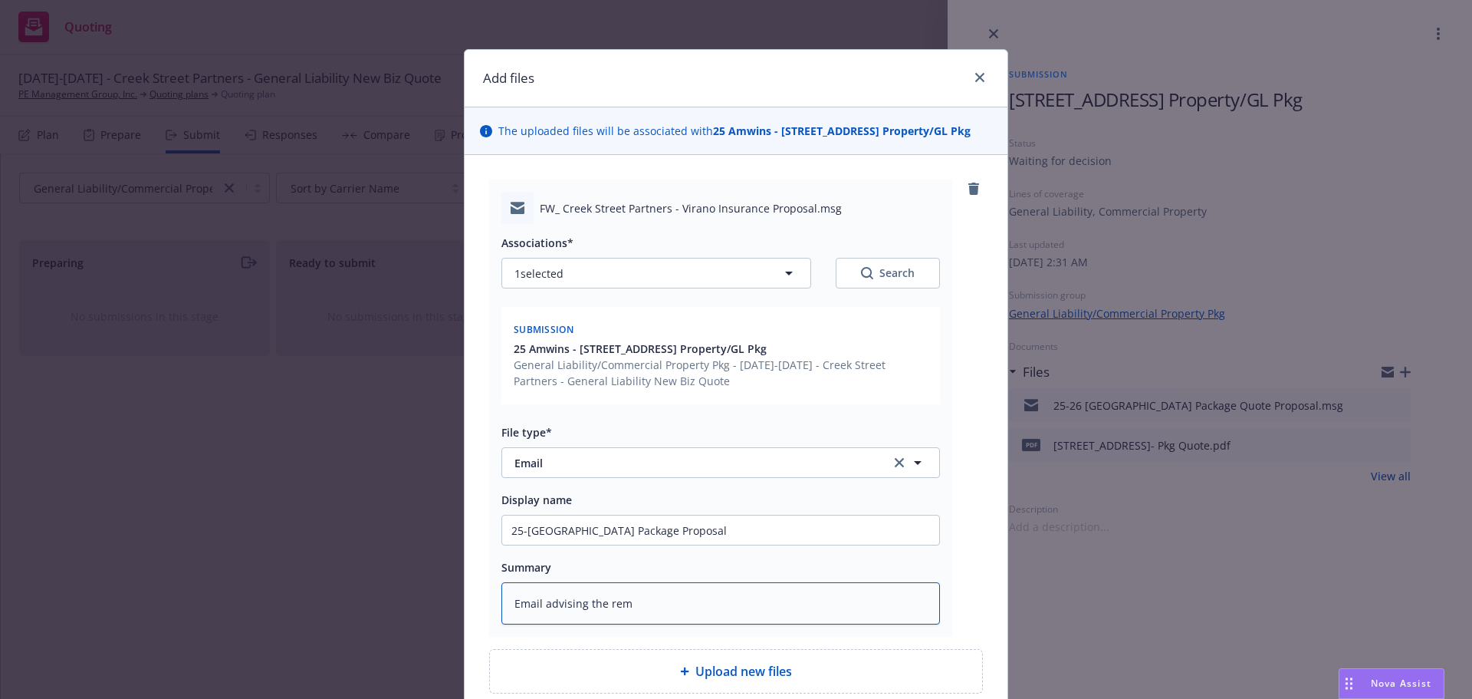
type textarea "Email advising the remo"
type textarea "x"
type textarea "Email advising the remov"
type textarea "x"
type textarea "Email advising the remova"
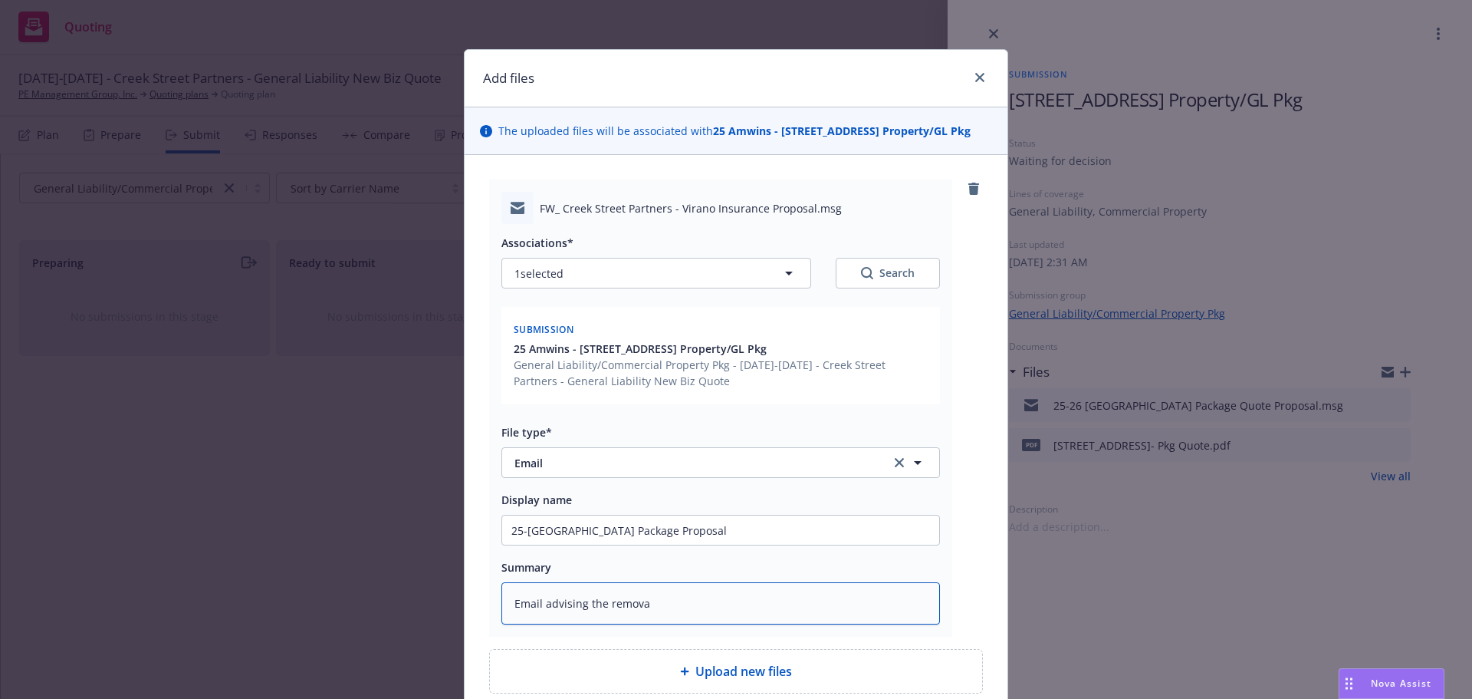
type textarea "x"
type textarea "Email advising the removal"
type textarea "x"
type textarea "Email advising the removal"
type textarea "x"
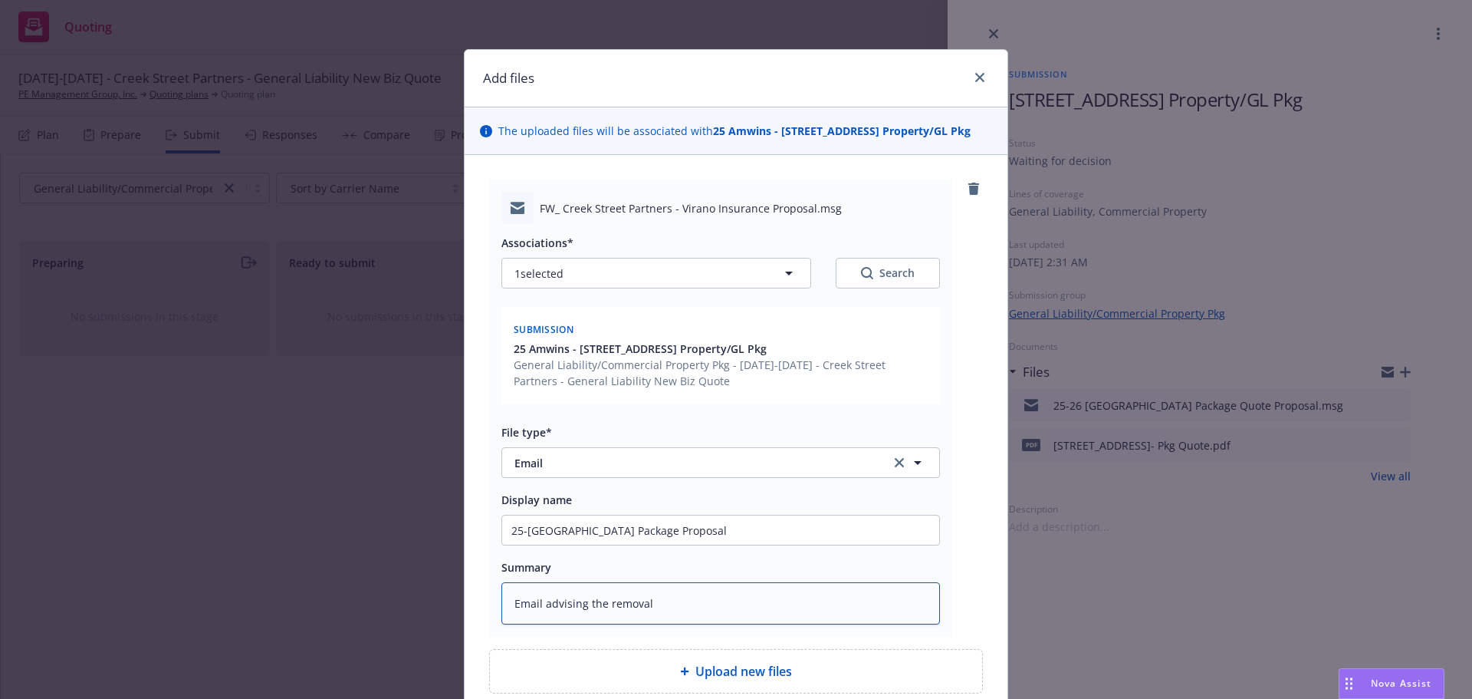
type textarea "Email advising the removal o"
type textarea "x"
type textarea "Email advising the removal of"
type textarea "x"
type textarea "Email advising the removal of"
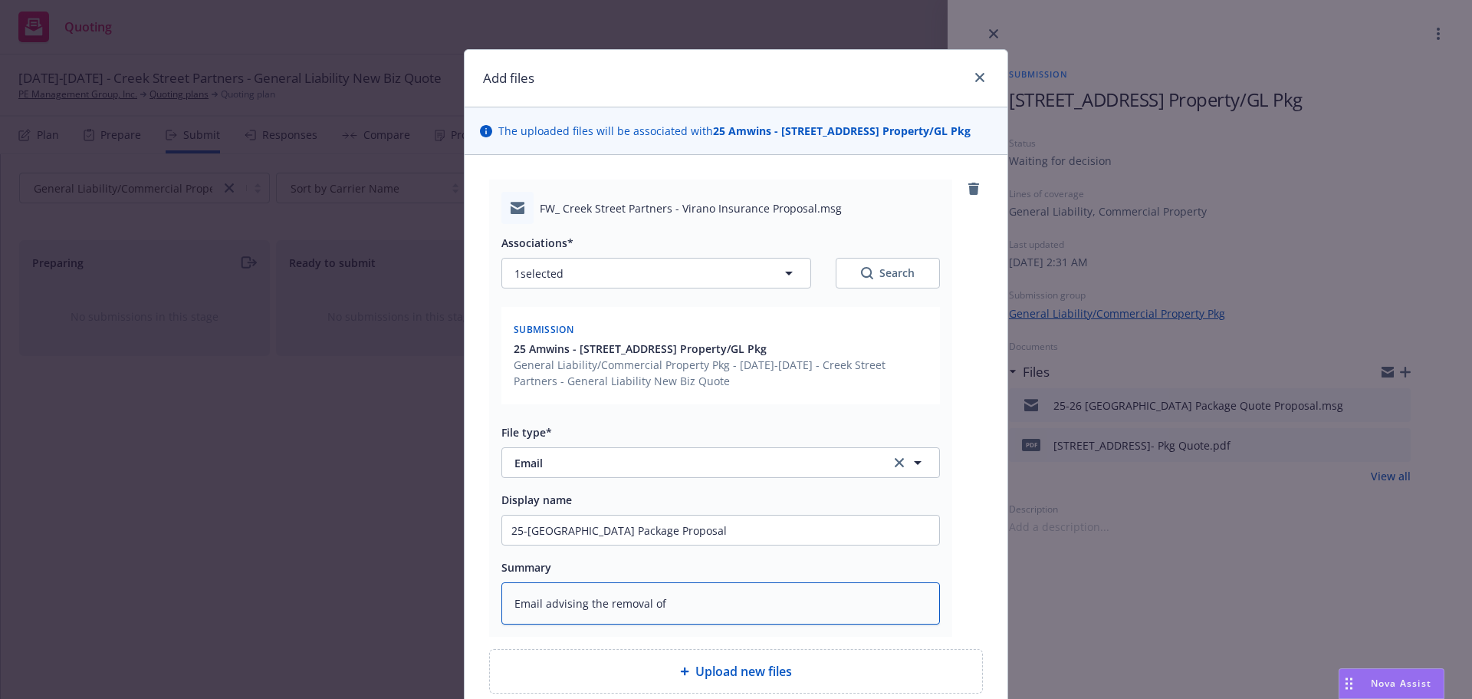
type textarea "x"
type textarea "Email advising the removal of c"
type textarea "x"
type textarea "Email advising the removal of co"
type textarea "x"
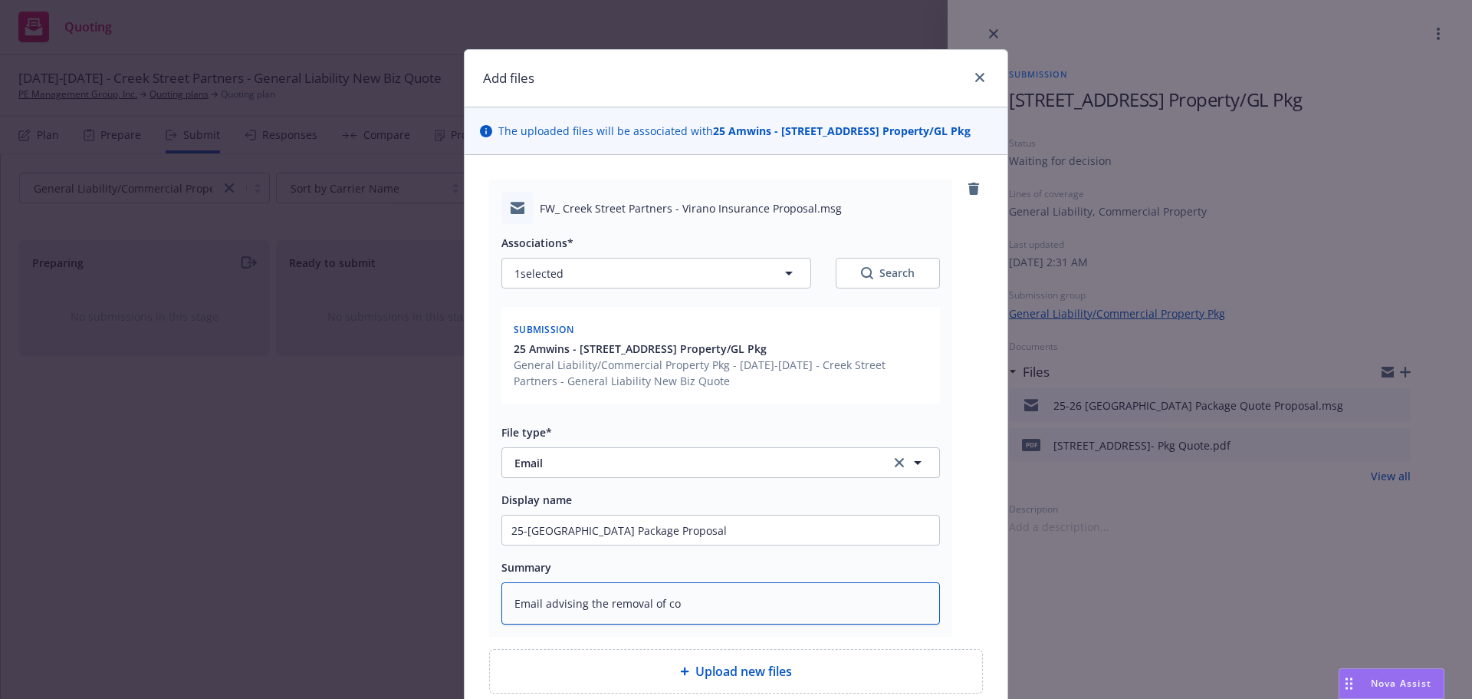
type textarea "Email advising the removal of cov"
type textarea "x"
type textarea "Email advising the removal of cove"
type textarea "x"
type textarea "Email advising the removal of cover"
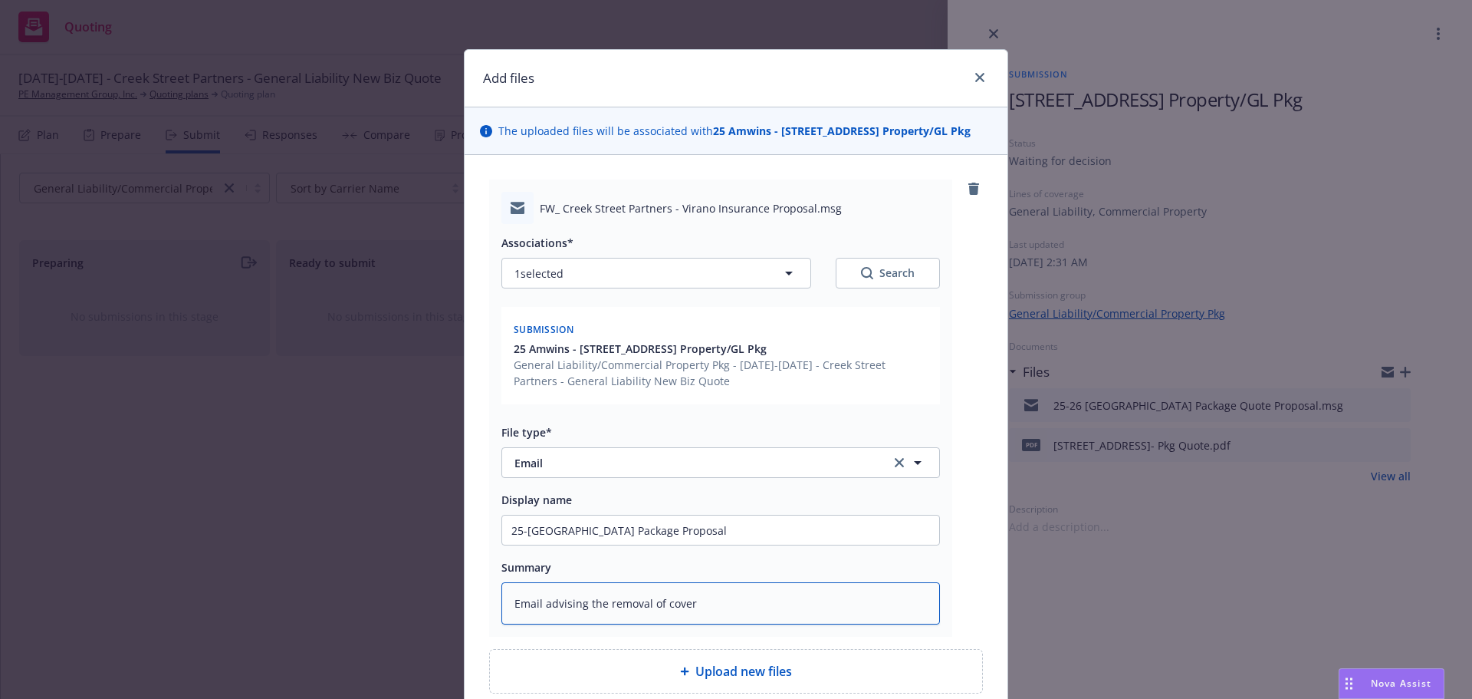
type textarea "x"
type textarea "Email advising the removal of covera"
type textarea "x"
type textarea "Email advising the removal of coverag"
type textarea "x"
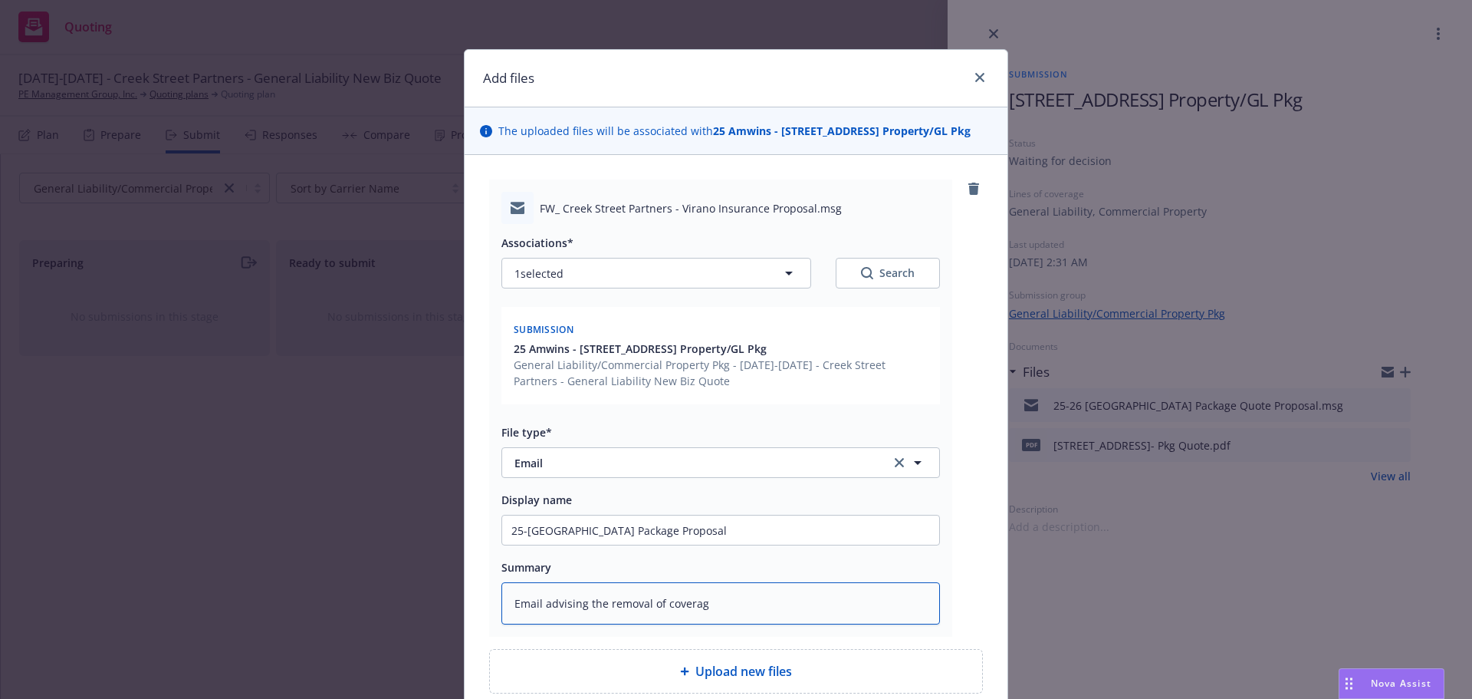
type textarea "Email advising the removal of coverage"
type textarea "x"
type textarea "Email advising the removal of coverage"
type textarea "x"
type textarea "Email advising the removal of coverage r"
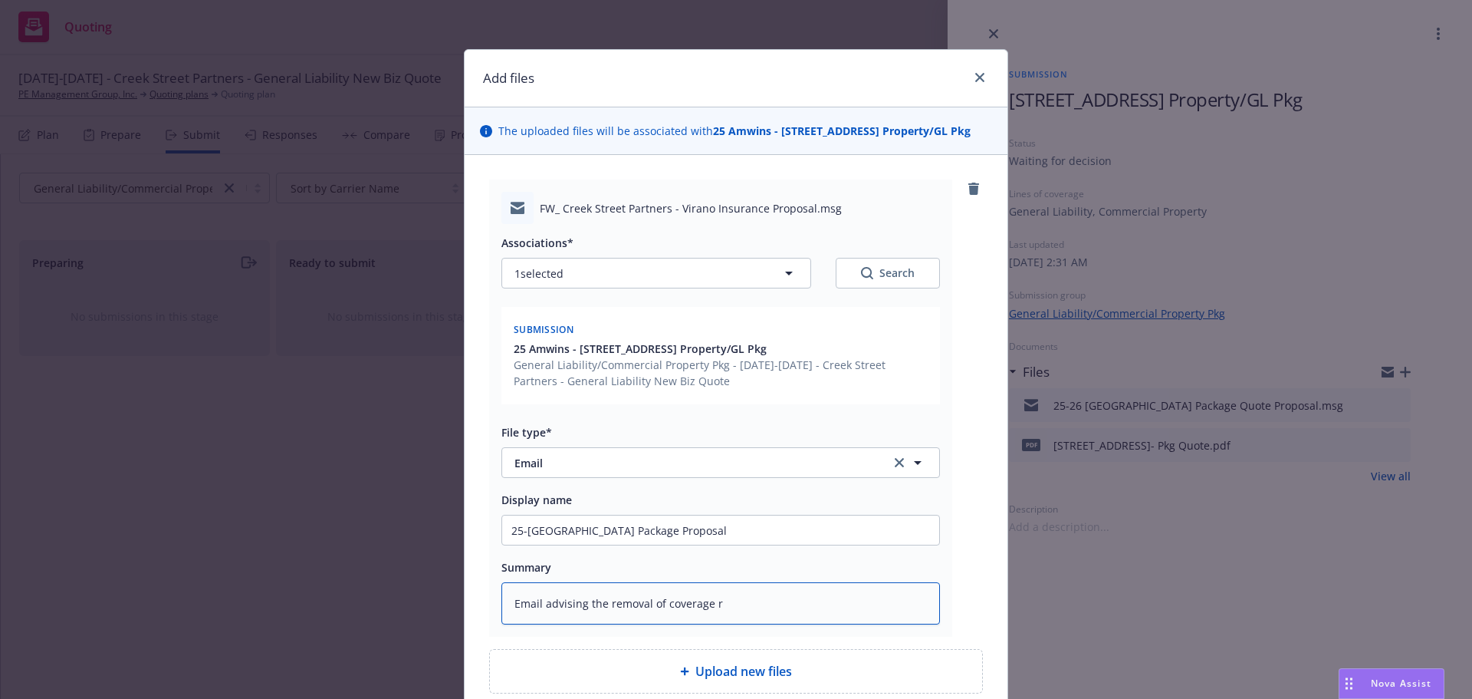
type textarea "x"
type textarea "Email advising the removal of coverage re"
type textarea "x"
type textarea "Email advising the removal of coverage res"
type textarea "x"
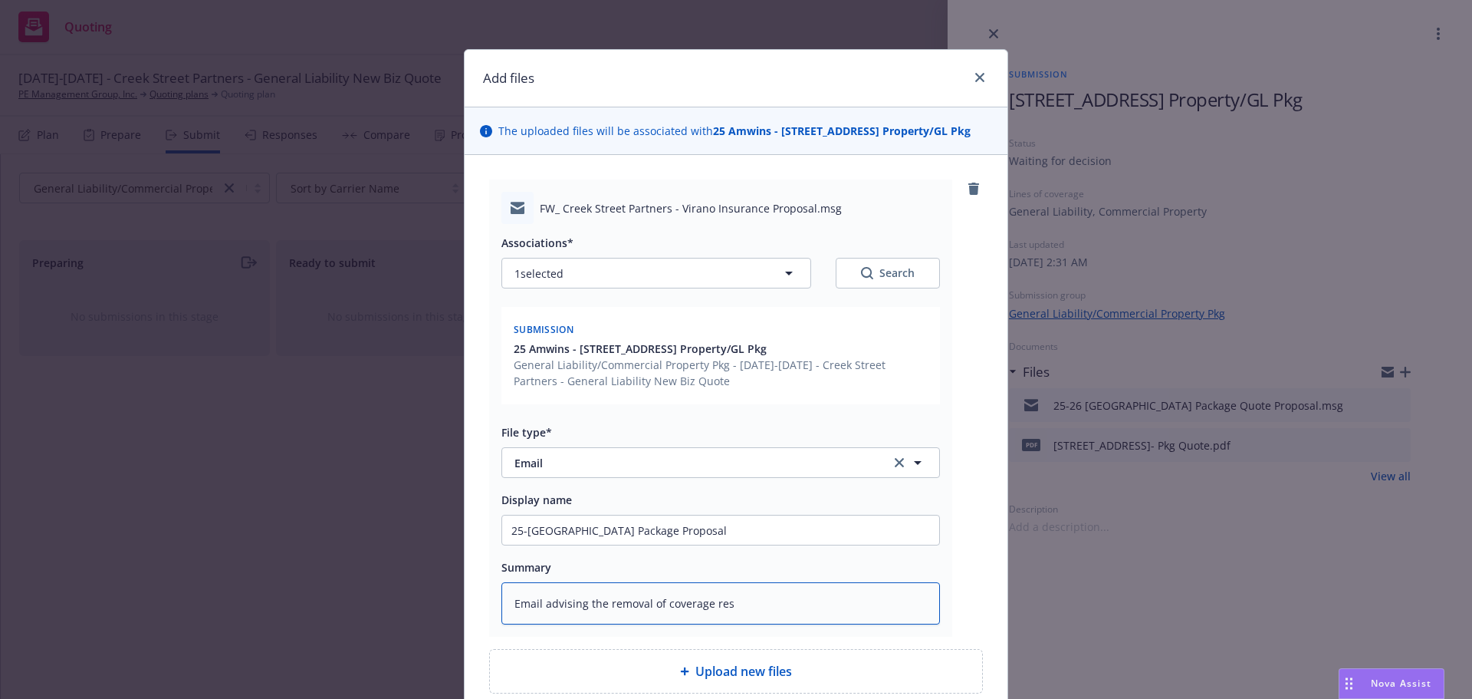
type textarea "Email advising the removal of coverage rest"
type textarea "x"
type textarea "Email advising the removal of coverage restr"
type textarea "x"
type textarea "Email advising the removal of coverage restri"
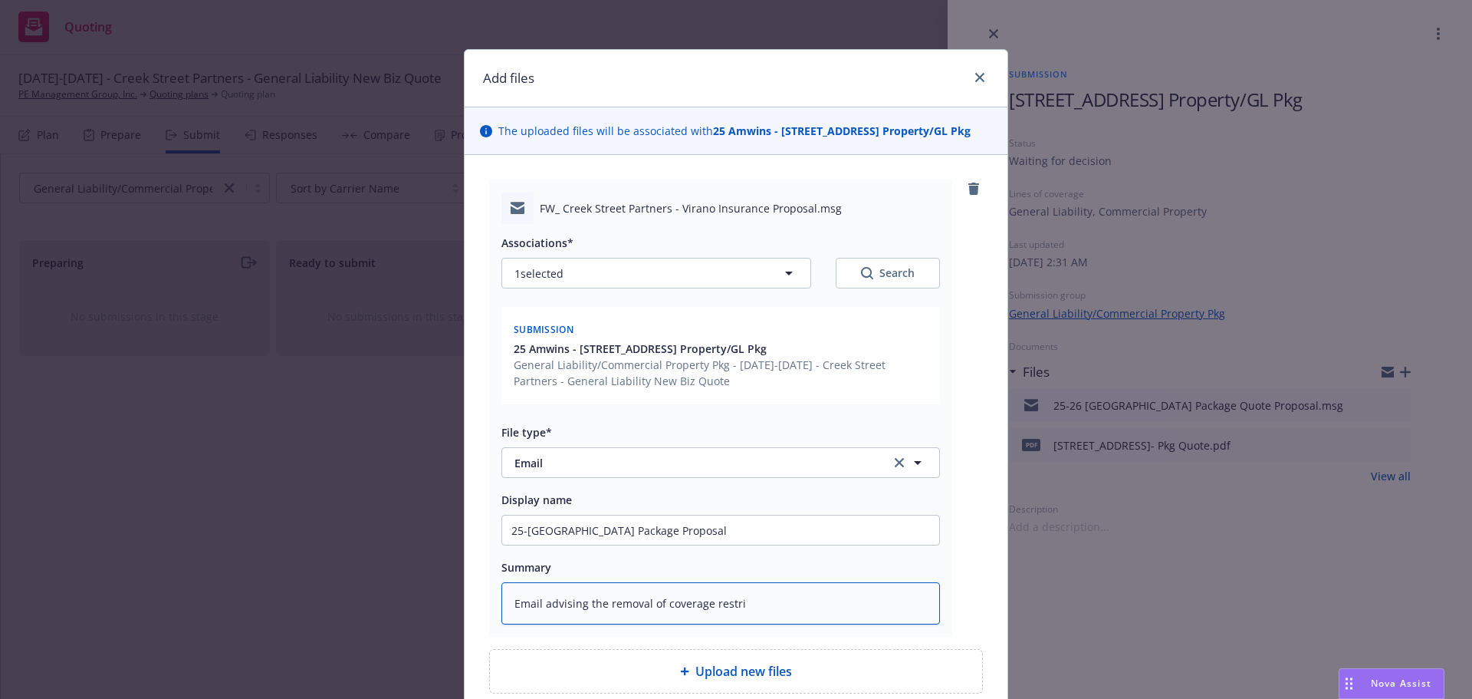
type textarea "x"
type textarea "Email advising the removal of coverage restric"
type textarea "x"
type textarea "Email advising the removal of coverage restrict"
type textarea "x"
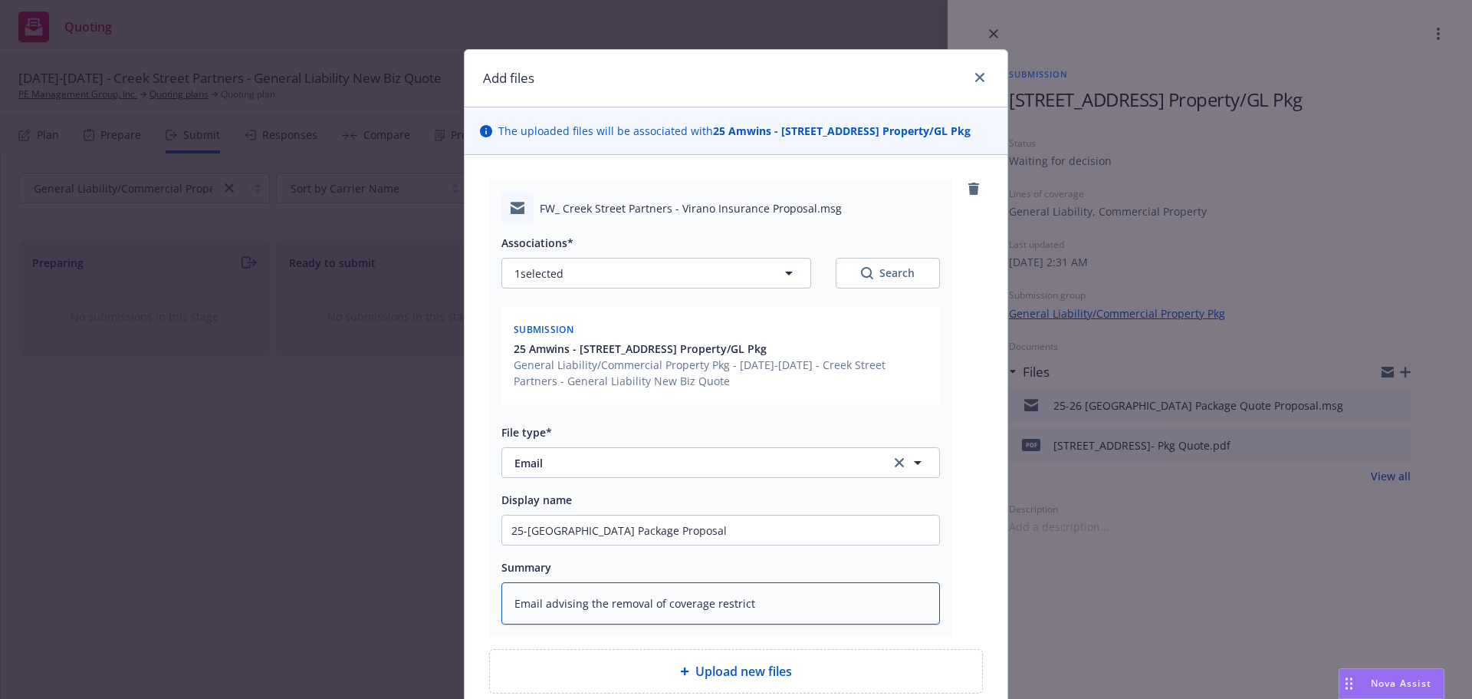
type textarea "Email advising the removal of coverage restricti"
type textarea "x"
type textarea "Email advising the removal of coverage restrictio"
type textarea "x"
type textarea "Email advising the removal of coverage restriction"
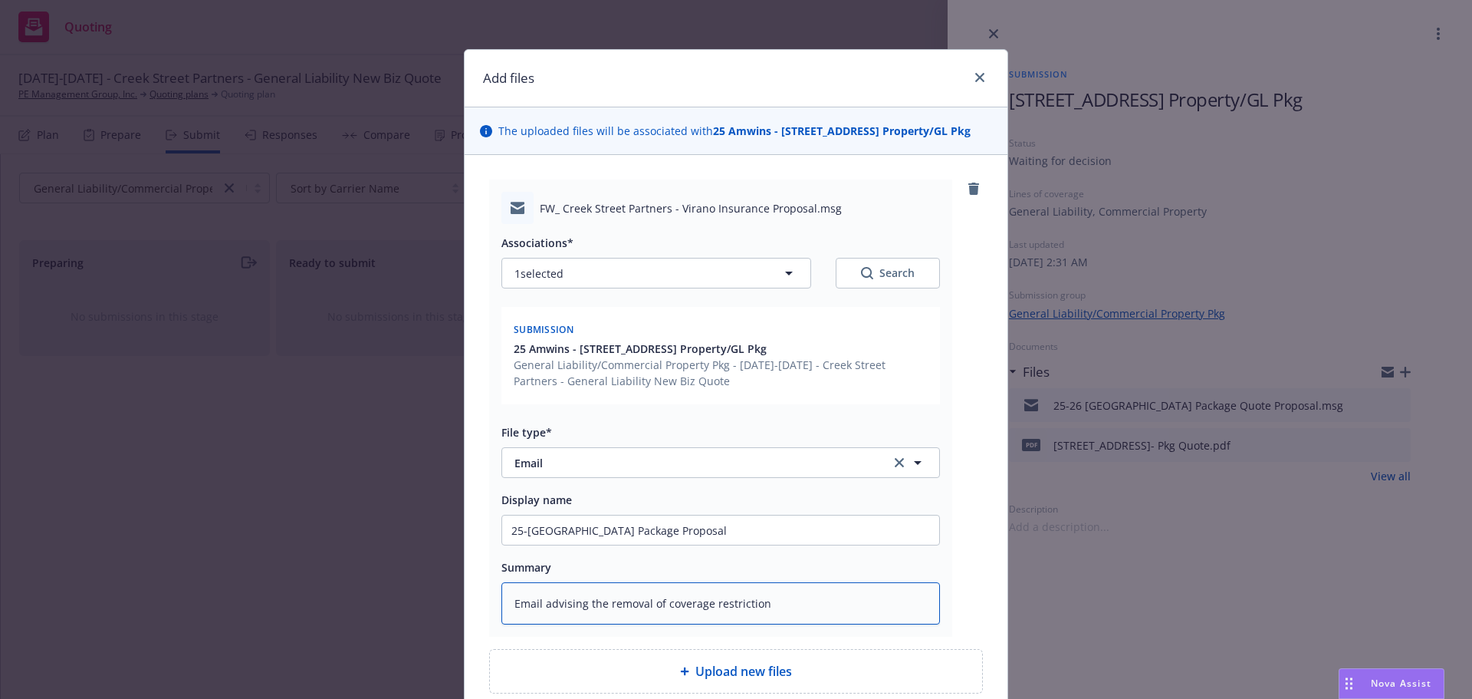
type textarea "x"
type textarea "Email advising the removal of coverage restrictions"
type textarea "x"
type textarea "Email advising the removal of coverage restrictions"
type textarea "x"
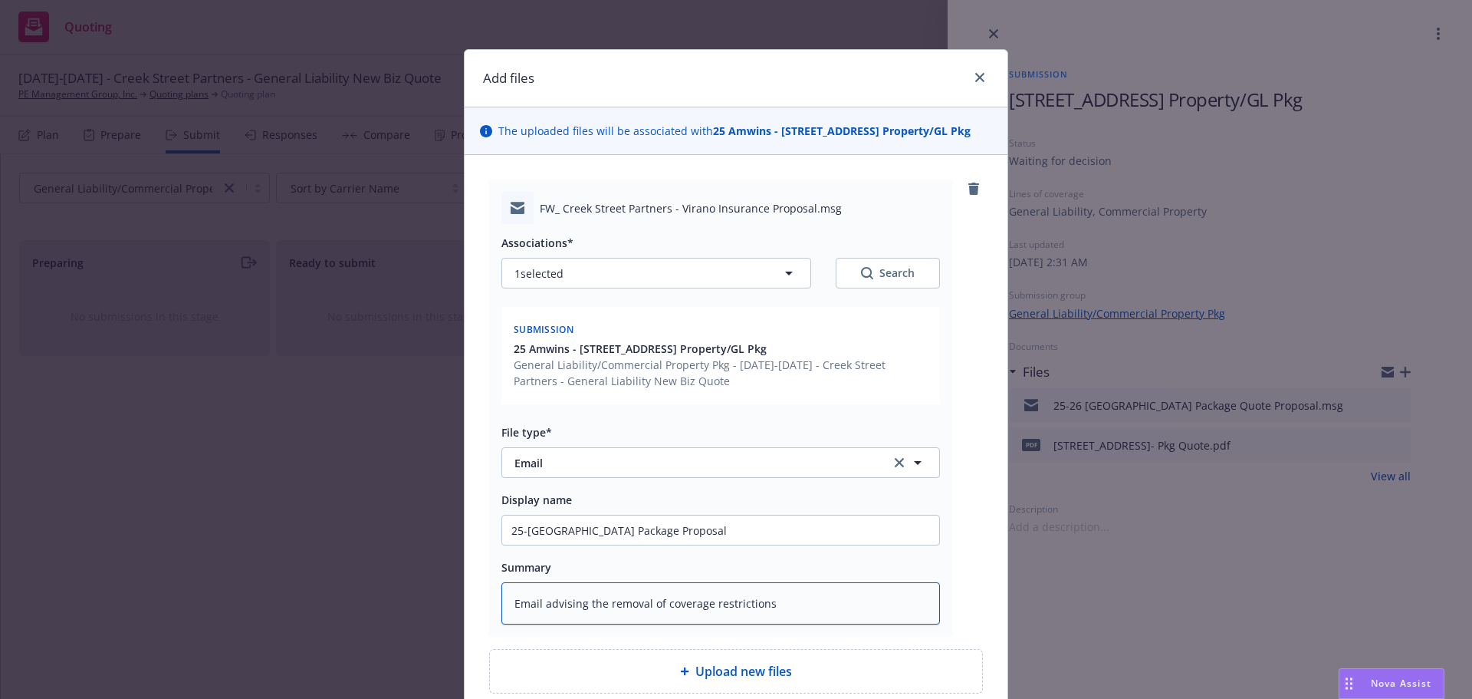
type textarea "Email advising the removal of coverage restrictions a"
type textarea "x"
type textarea "Email advising the removal of coverage restrictions as"
type textarea "x"
type textarea "Email advising the removal of coverage restrictions ass"
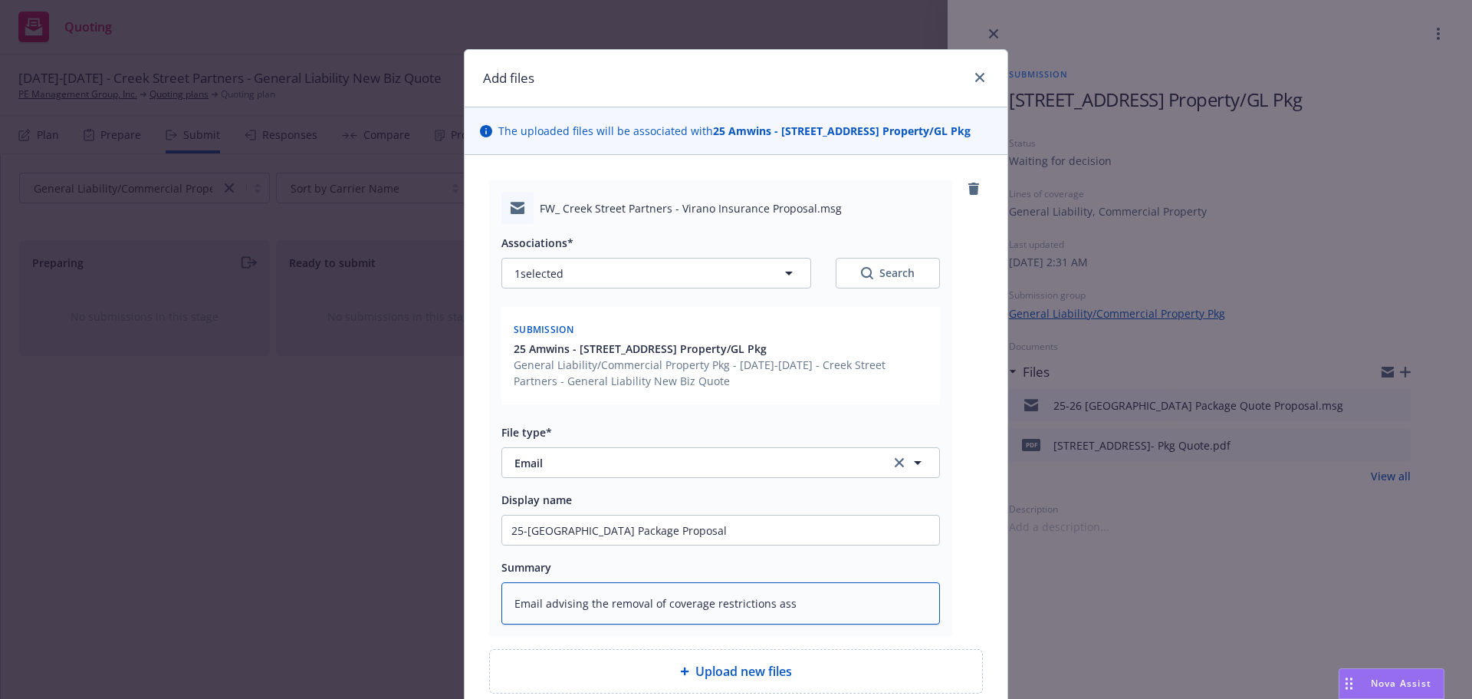
type textarea "x"
type textarea "Email advising the removal of coverage restrictions asso"
type textarea "x"
type textarea "Email advising the removal of coverage restrictions assoc"
type textarea "x"
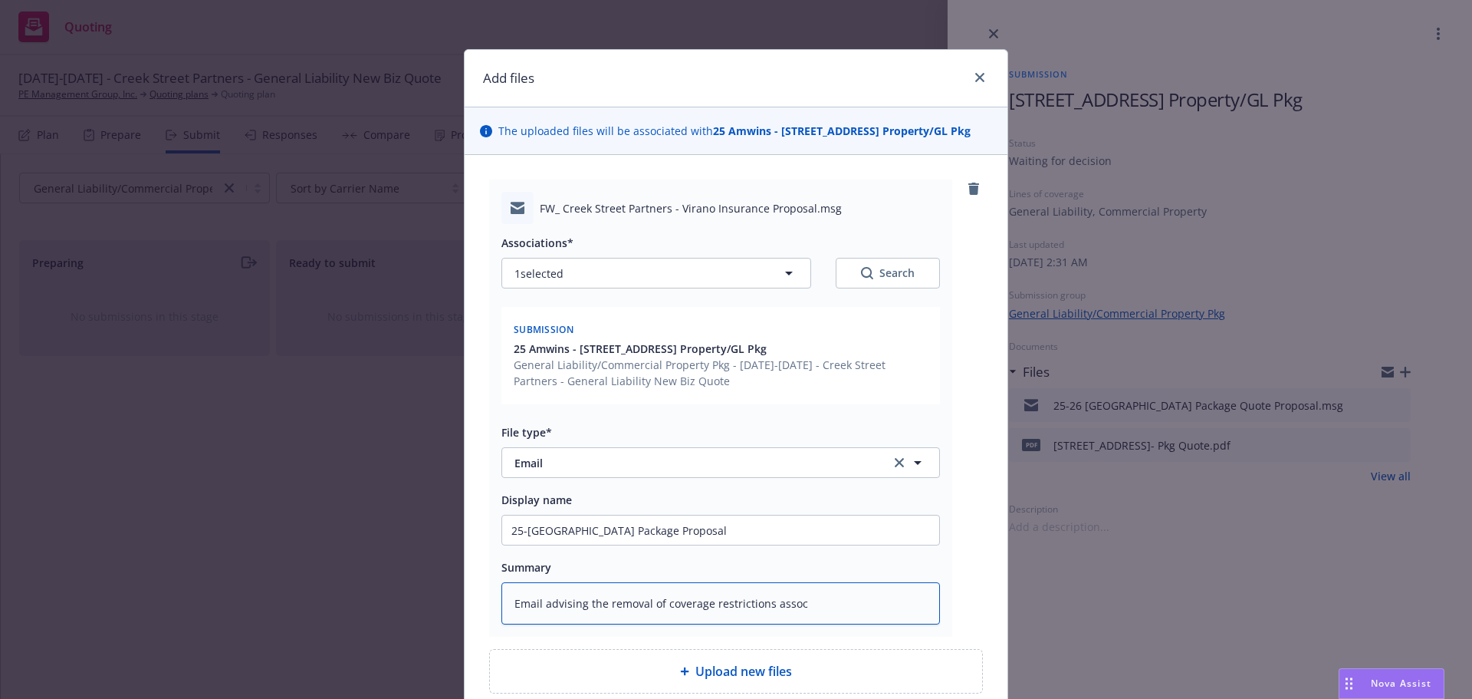
type textarea "Email advising the removal of coverage restrictions associ"
type textarea "x"
type textarea "Email advising the removal of coverage restrictions associa"
type textarea "x"
type textarea "Email advising the removal of coverage restrictions associat"
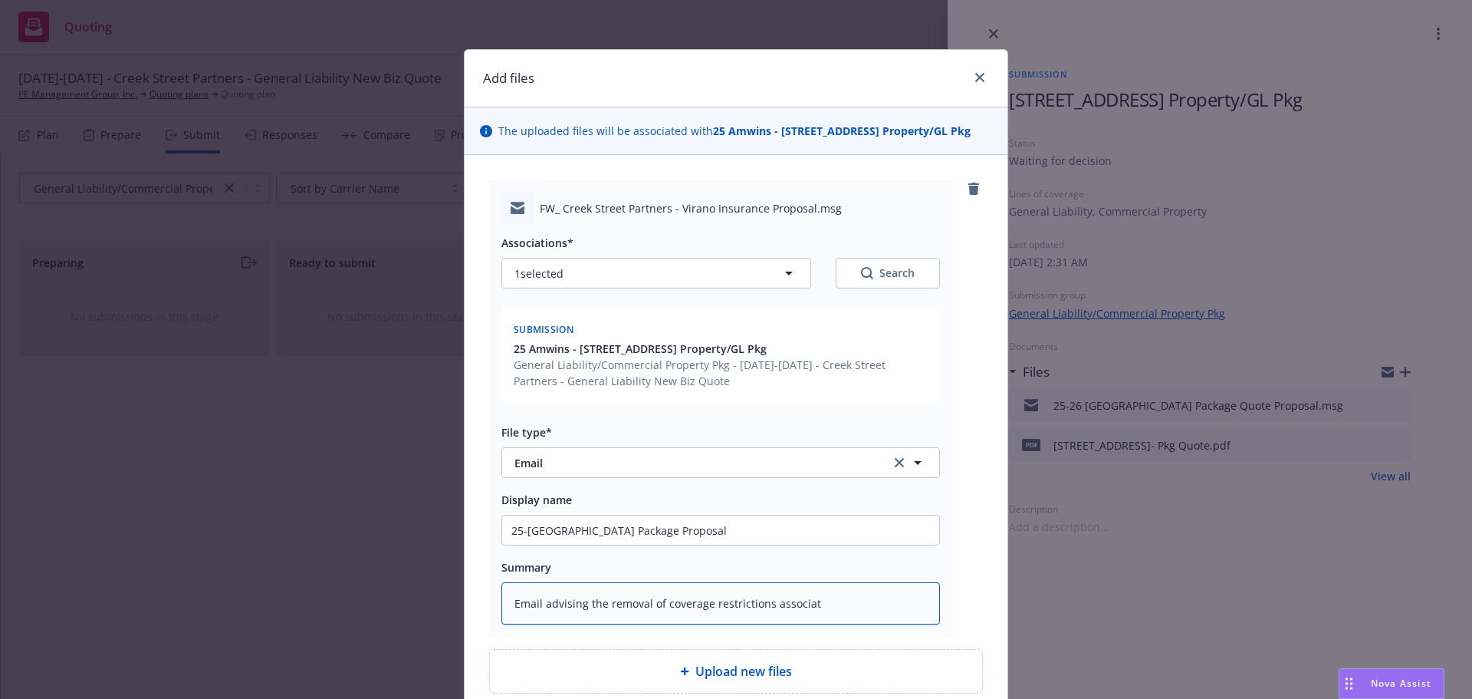
type textarea "x"
type textarea "Email advising the removal of coverage restrictions associate"
type textarea "x"
type textarea "Email advising the removal of coverage restrictions associated"
type textarea "x"
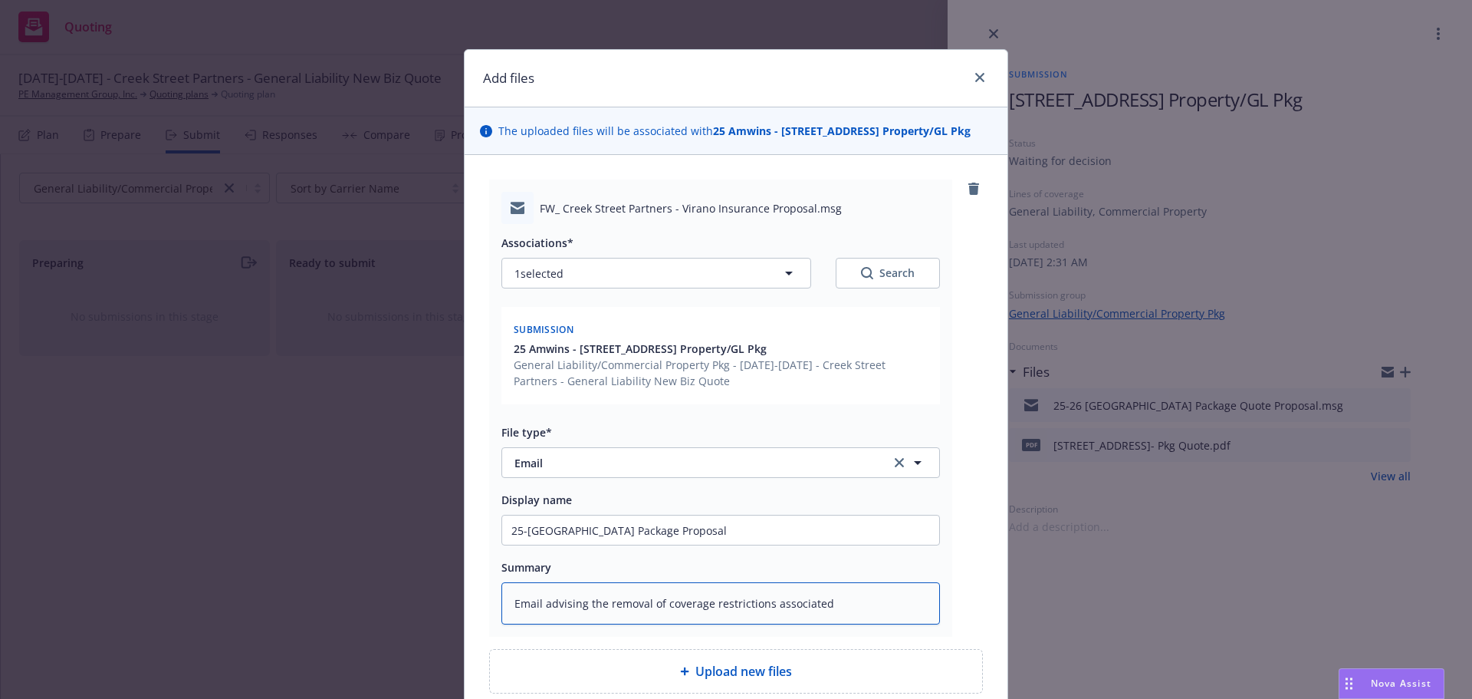
type textarea "Email advising the removal of coverage restrictions associated"
type textarea "x"
type textarea "Email advising the removal of coverage restrictions associated w"
type textarea "x"
type textarea "Email advising the removal of coverage restrictions associated wi"
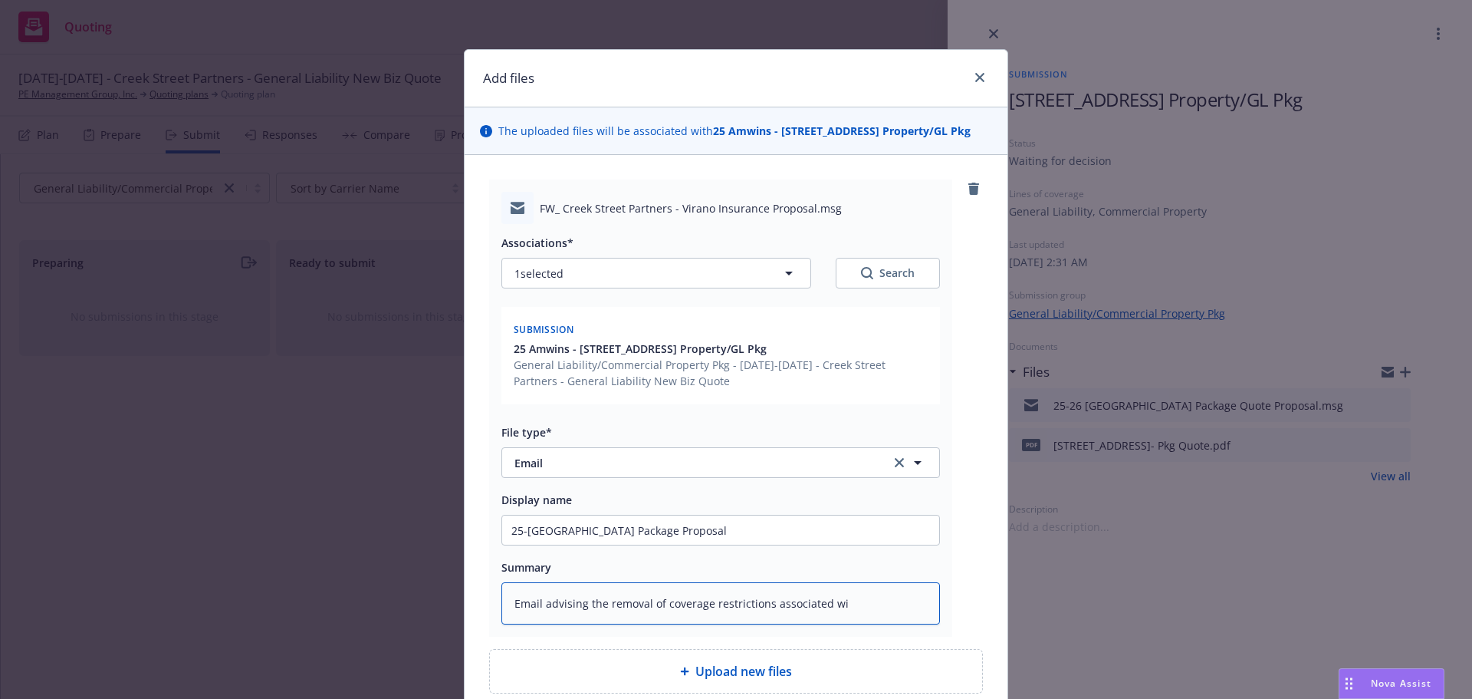
type textarea "x"
type textarea "Email advising the removal of coverage restrictions associated wit"
type textarea "x"
type textarea "Email advising the removal of coverage restrictions associated with"
type textarea "x"
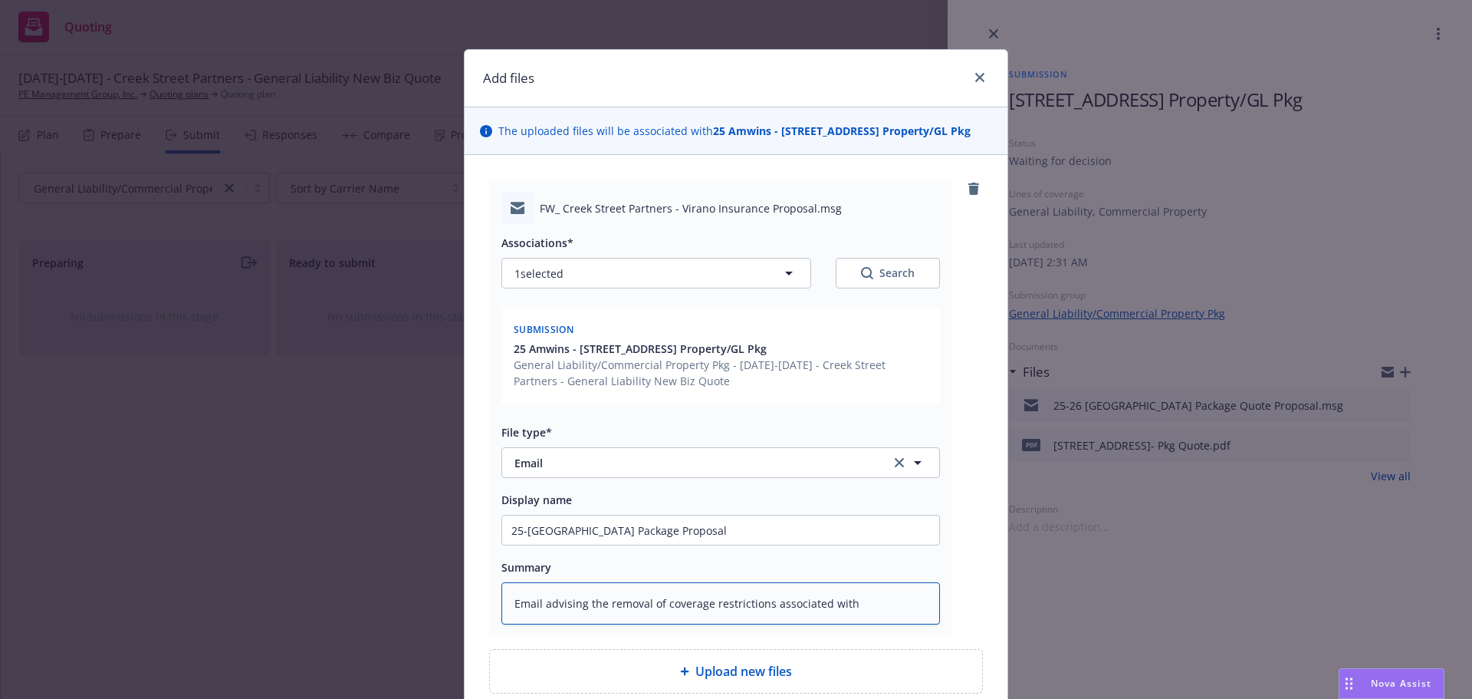
type textarea "Email advising the removal of coverage restrictions associated with"
type textarea "x"
type textarea "Email advising the removal of coverage restrictions associated with C"
type textarea "x"
type textarea "Email advising the removal of coverage restrictions associated with Co"
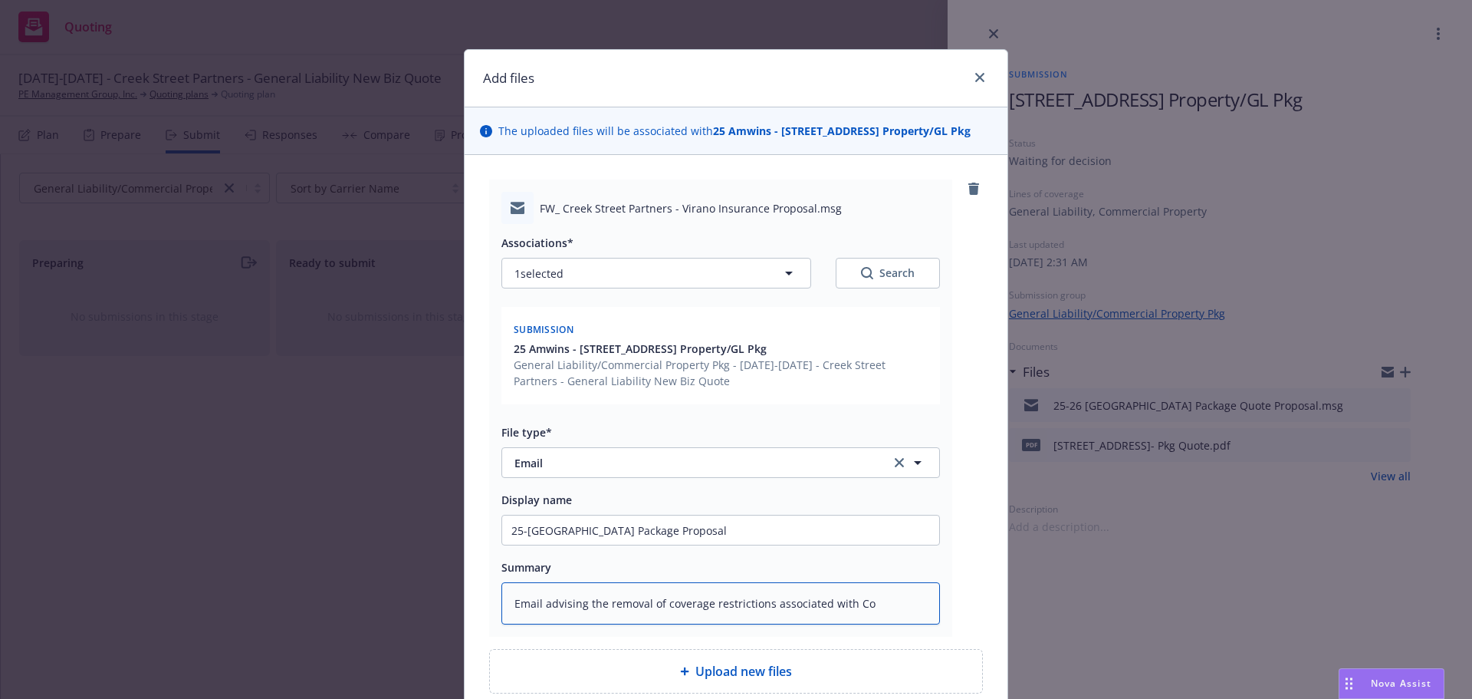
type textarea "x"
type textarea "Email advising the removal of coverage restrictions associated with Co-"
type textarea "x"
type textarea "Email advising the removal of coverage restrictions associated with Co-I"
type textarea "x"
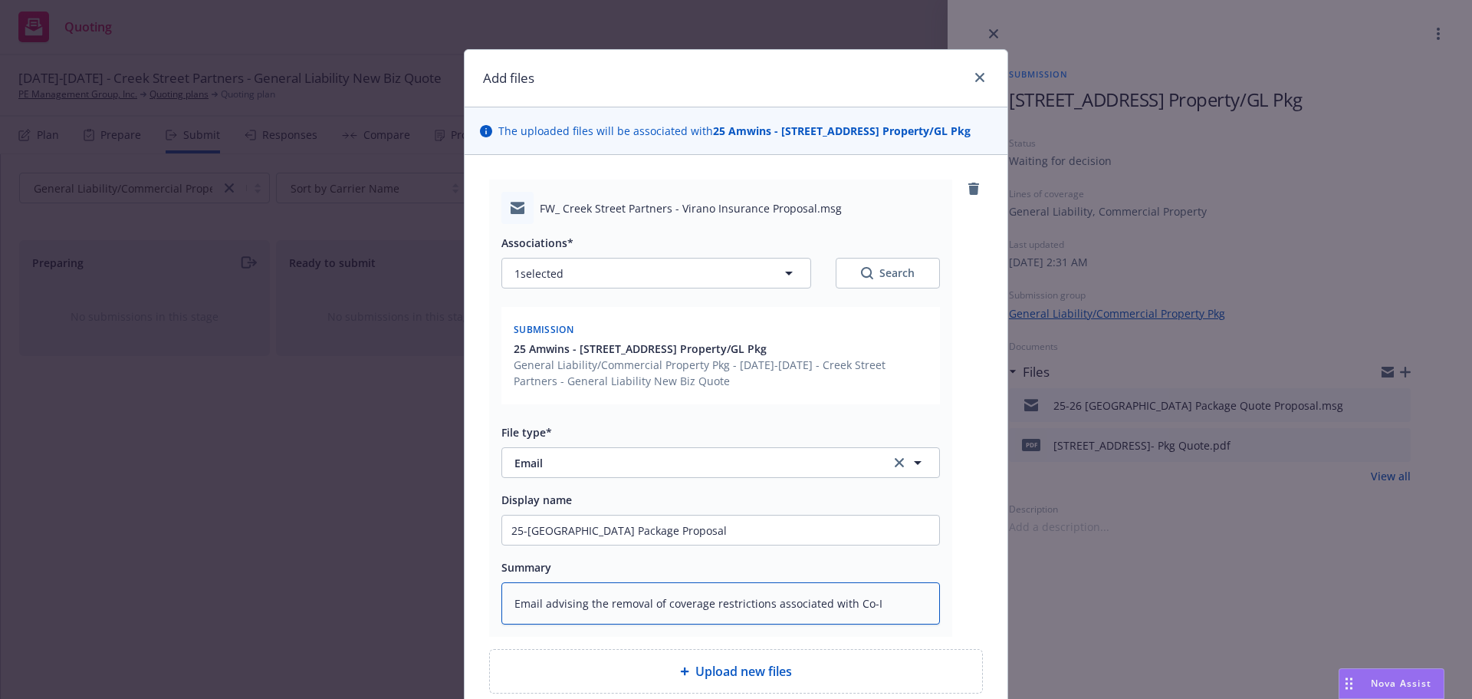
type textarea "Email advising the removal of coverage restrictions associated with Co-In"
type textarea "x"
type textarea "Email advising the removal of coverage restrictions associated with Co-Ins"
type textarea "x"
type textarea "Email advising the removal of coverage restrictions associated with Co-Insu"
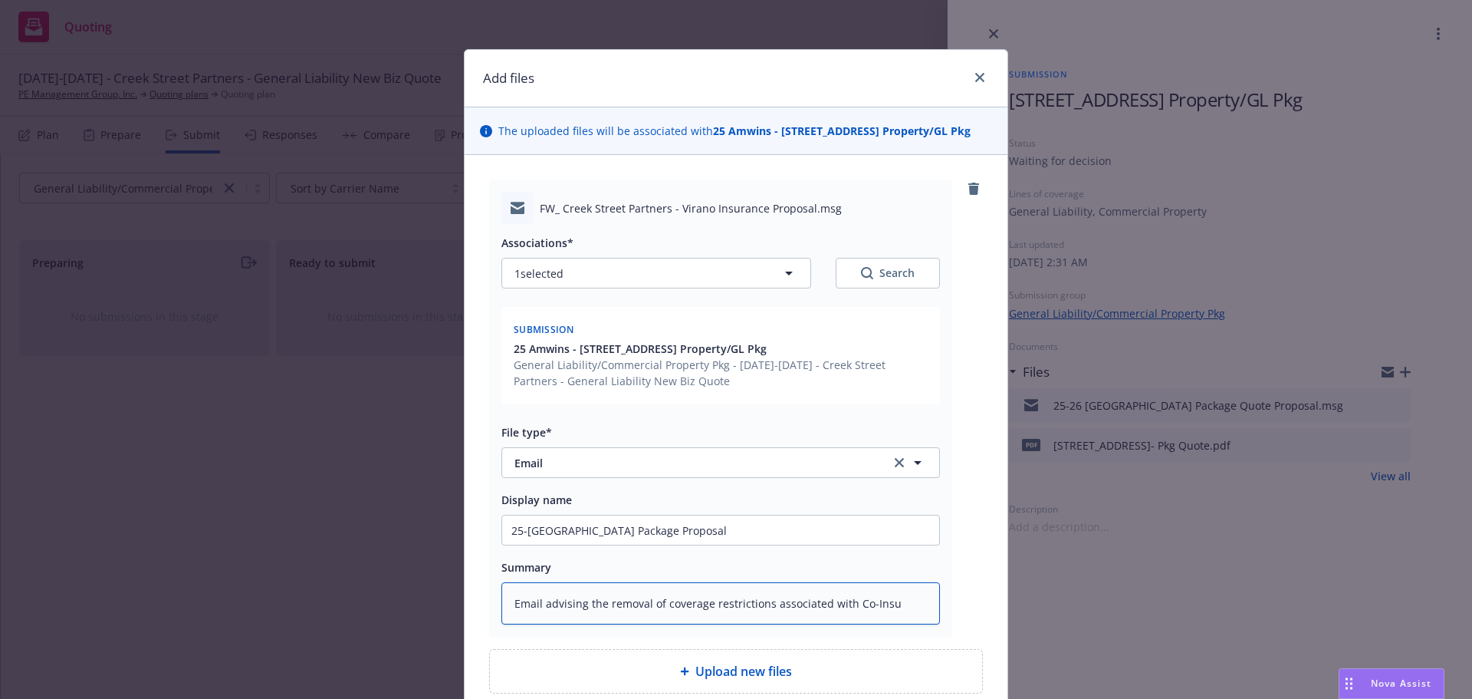
type textarea "x"
type textarea "Email advising the removal of coverage restrictions associated with Co-Insur"
type textarea "x"
type textarea "Email advising the removal of coverage restrictions associated with Co-Insura"
type textarea "x"
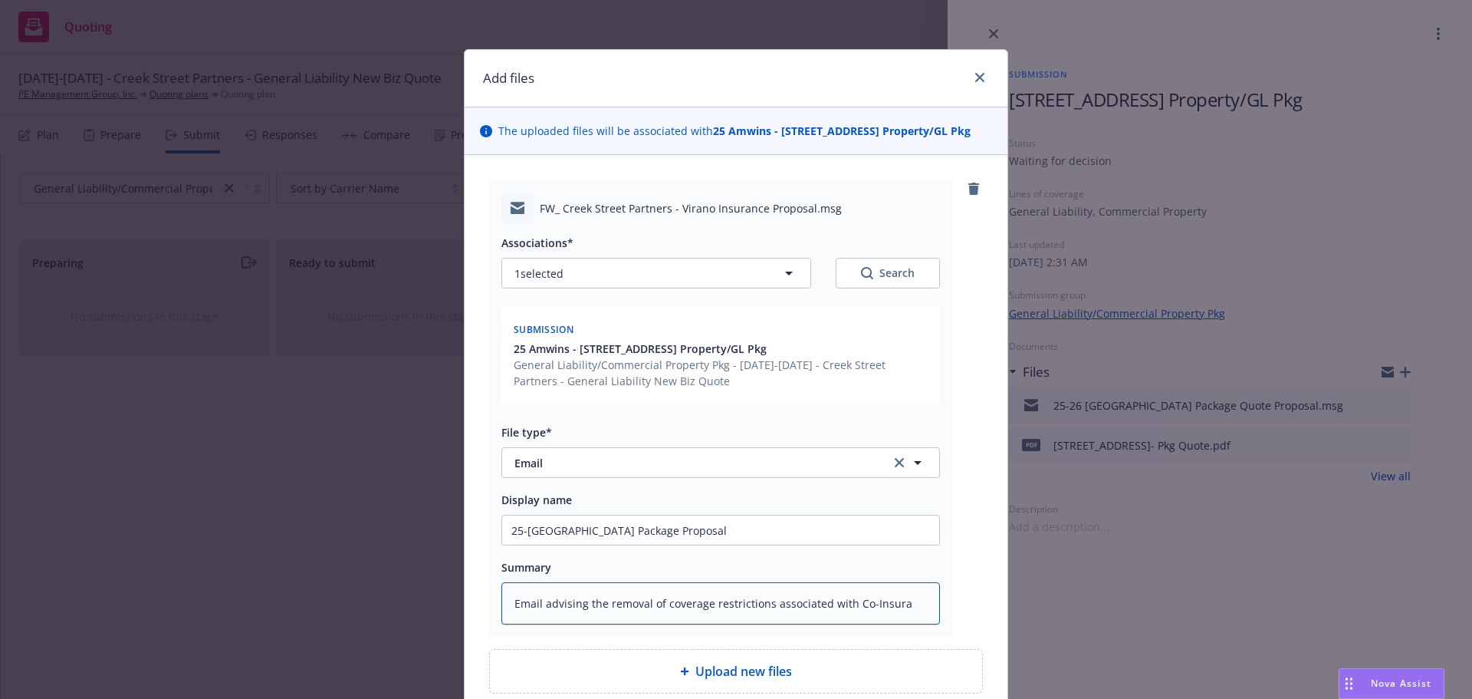
type textarea "Email advising the removal of coverage restrictions associated with Co-Insuran"
type textarea "x"
type textarea "Email advising the removal of coverage restrictions associated with Co-Insuranc"
type textarea "x"
type textarea "Email advising the removal of coverage restrictions associated with Co-Insurance"
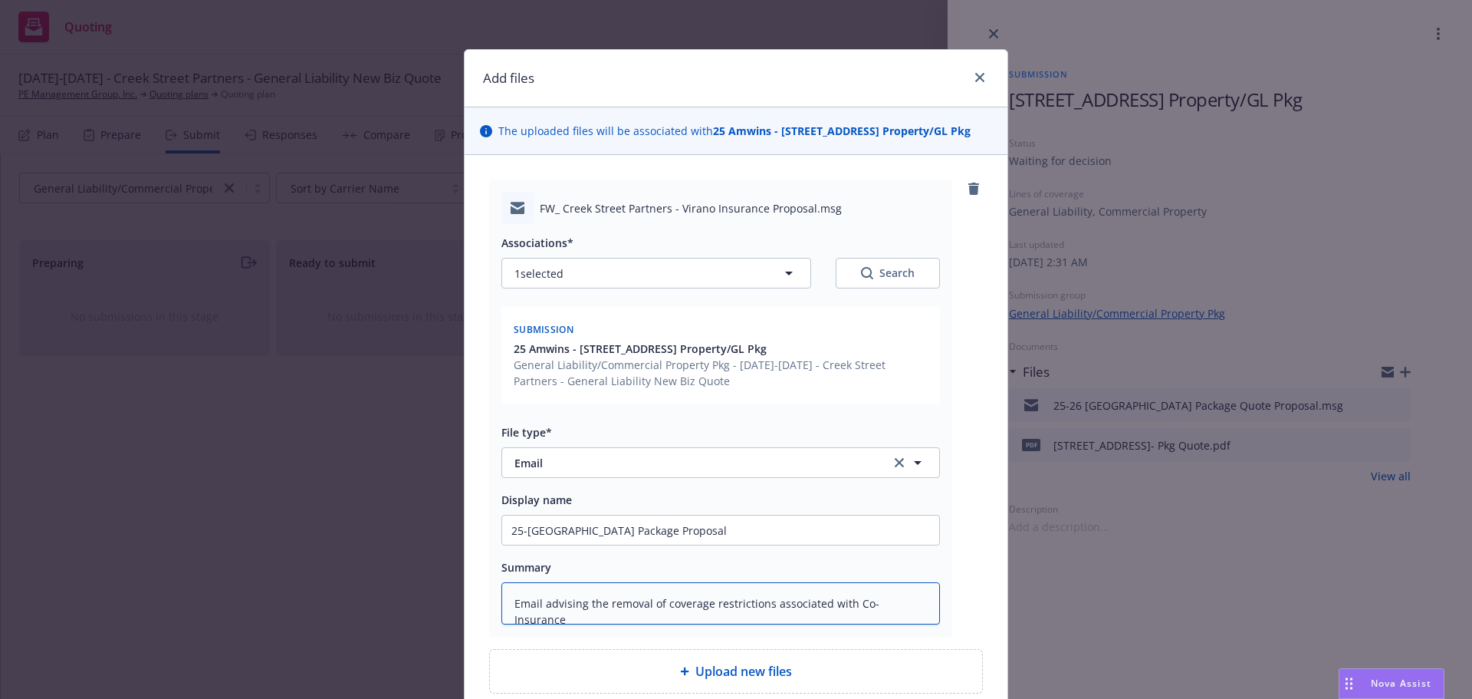
type textarea "x"
type textarea "Email advising the removal of coverage restrictions associated with Co-Insurance"
type textarea "x"
type textarea "Email advising the removal of coverage restrictions associated with Co-Insuranc…"
type textarea "x"
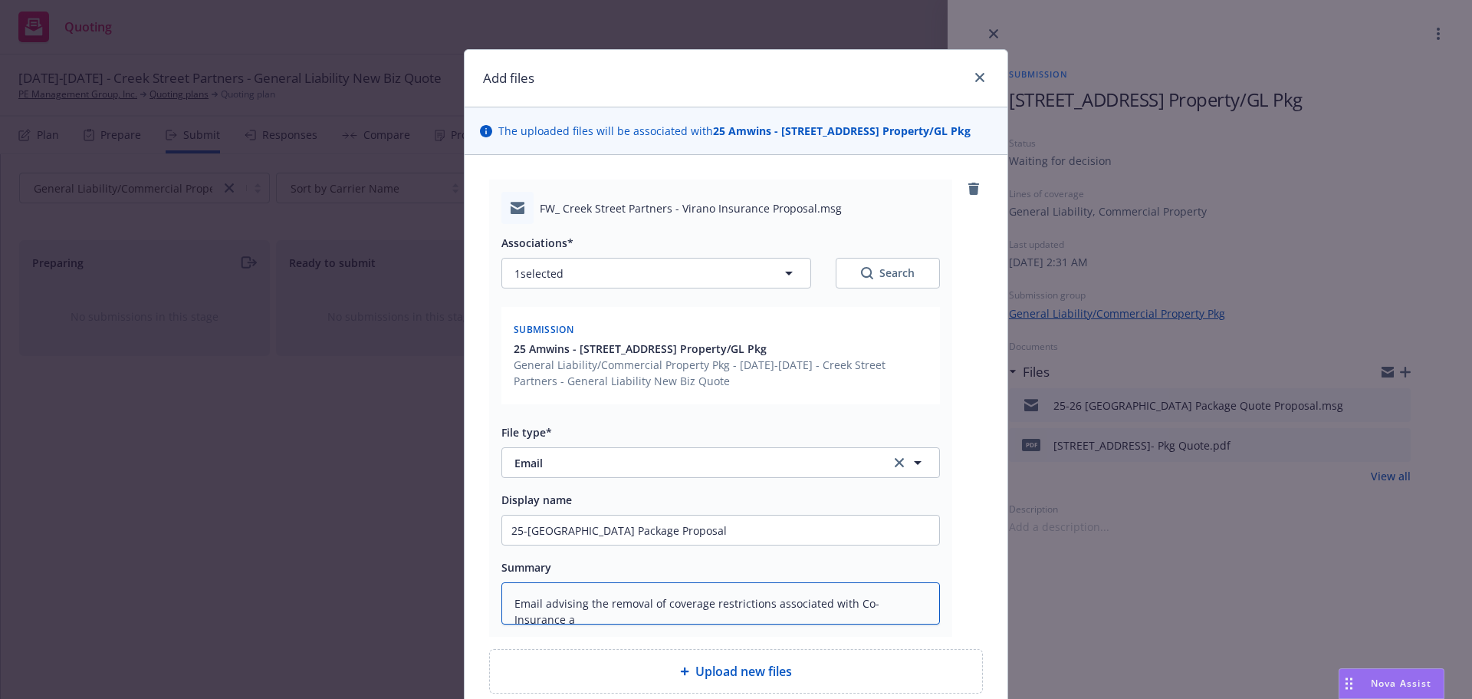
type textarea "Email advising the removal of coverage restrictions associated with Co-Insuranc…"
type textarea "x"
type textarea "Email advising the removal of coverage restrictions associated with Co-Insuranc…"
type textarea "x"
type textarea "Email advising the removal of coverage restrictions associated with Co-Insuranc…"
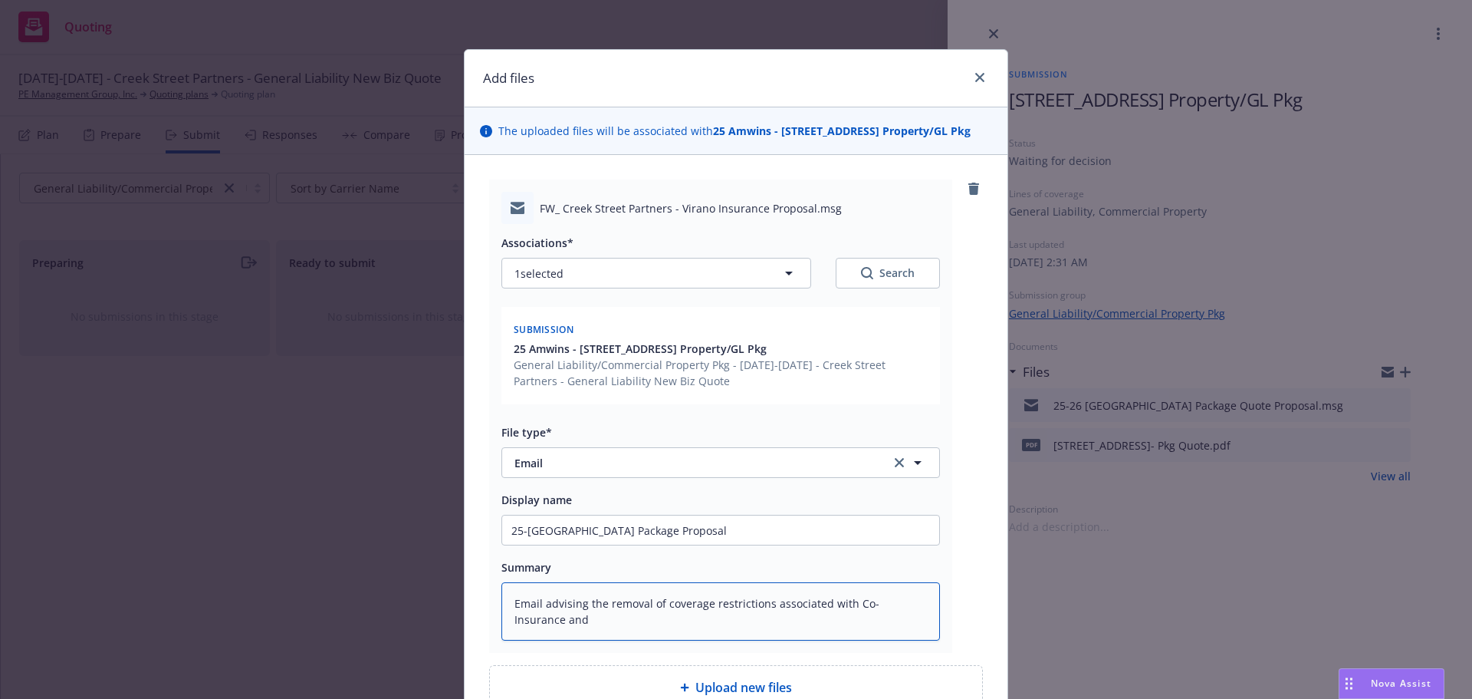
type textarea "x"
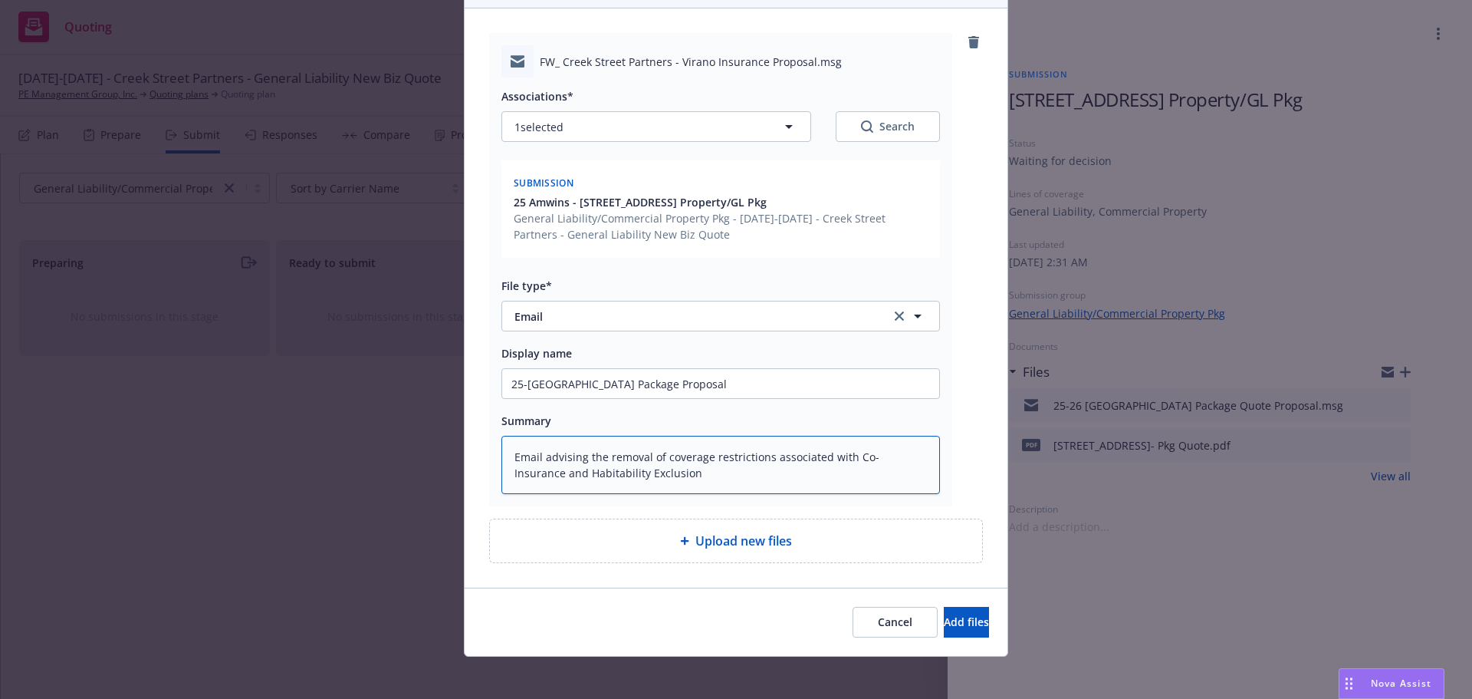
scroll to position [153, 0]
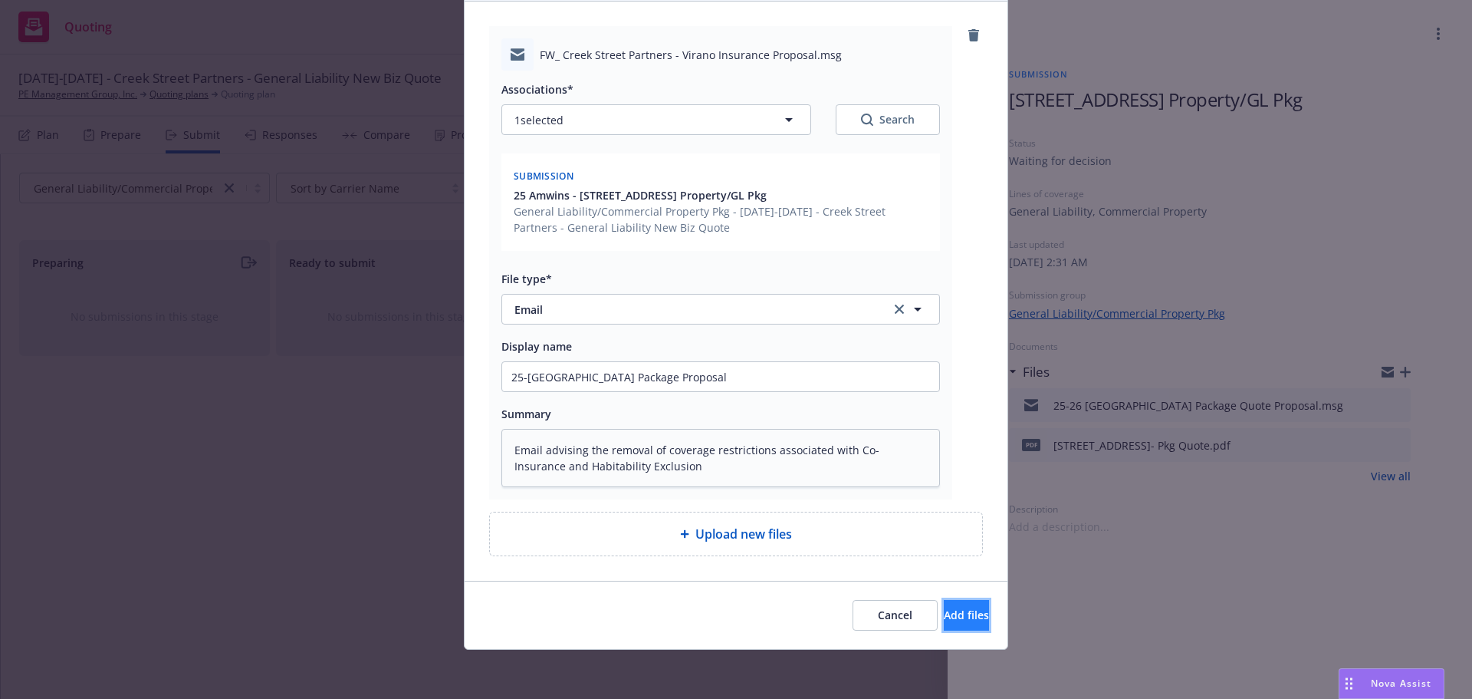
click at [965, 618] on button "Add files" at bounding box center [966, 615] width 45 height 31
